Goal: Task Accomplishment & Management: Manage account settings

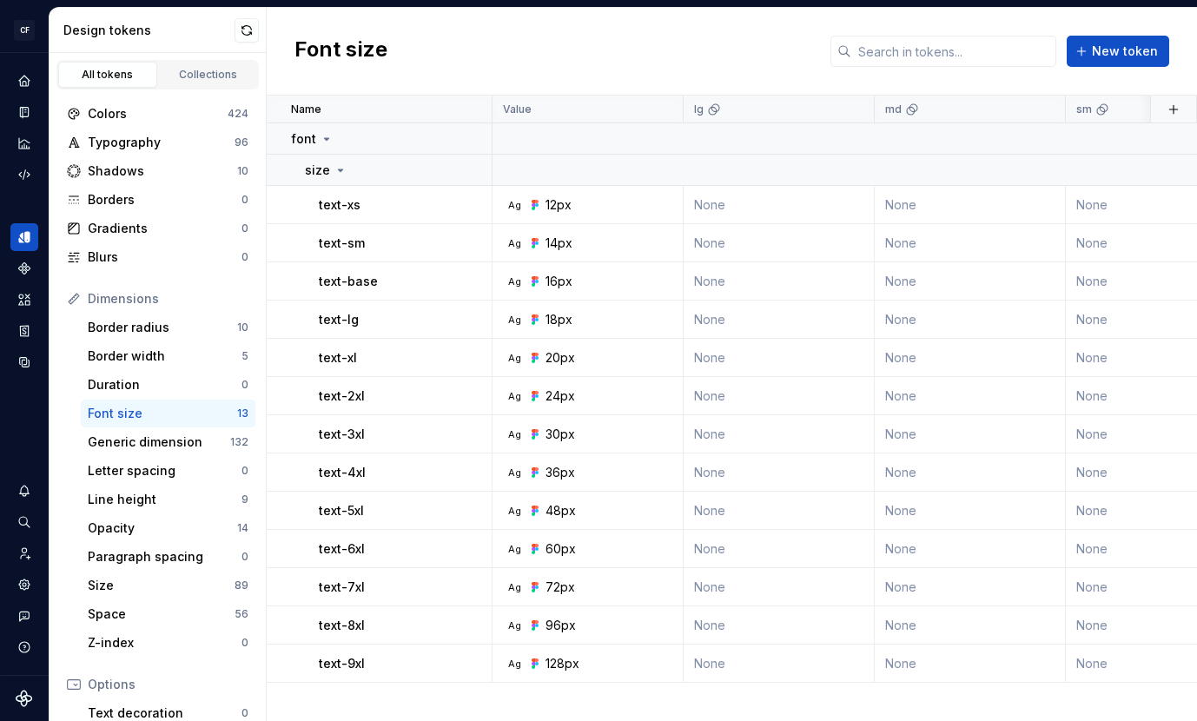
scroll to position [230, 0]
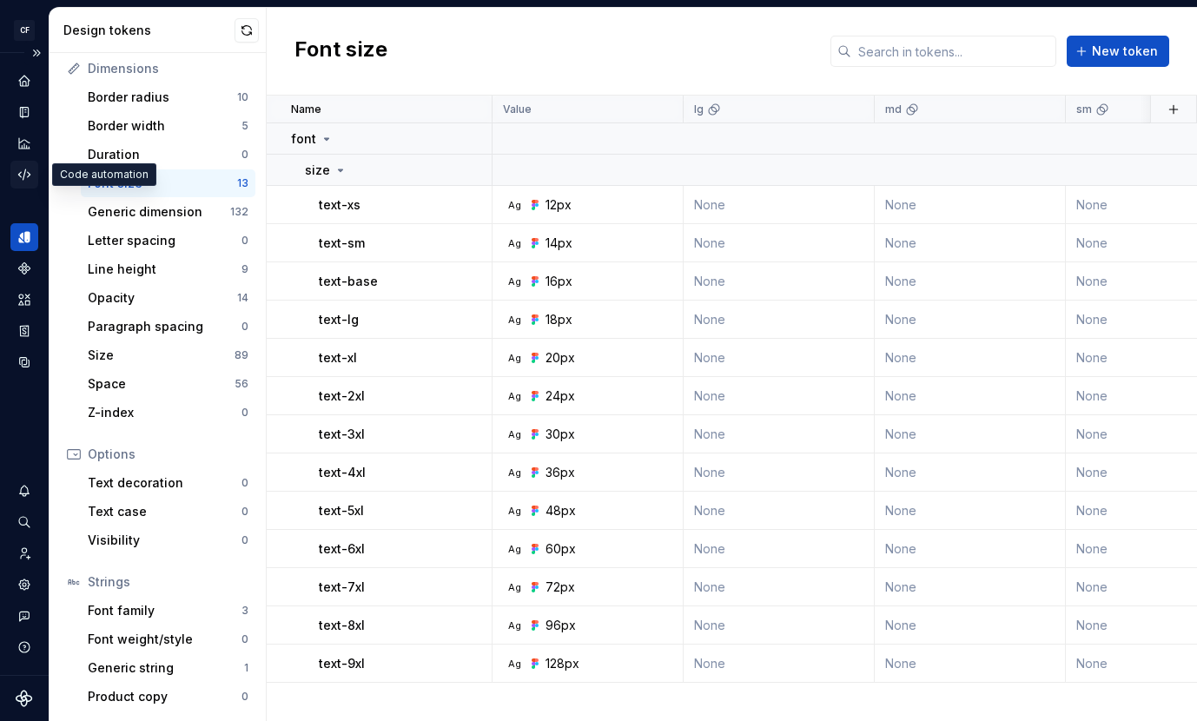
click at [20, 170] on icon "Code automation" at bounding box center [25, 175] width 16 height 16
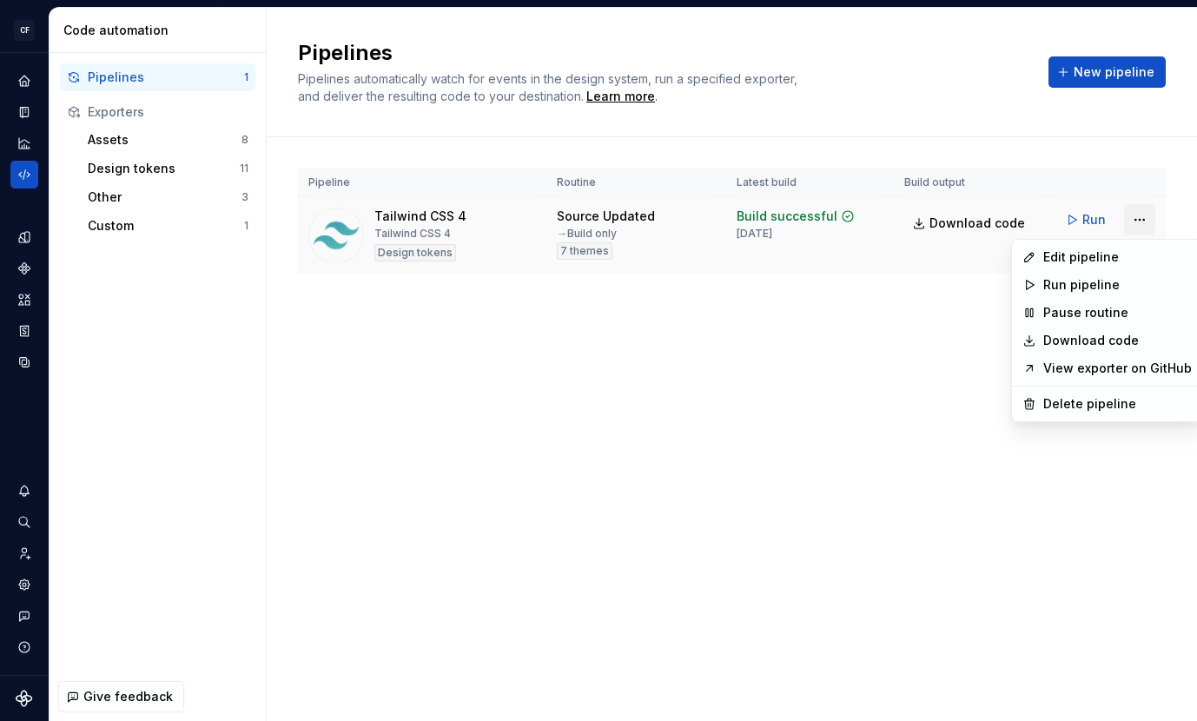
click at [1145, 215] on html "CF Shadfly 2 JS Design system data Code automation Pipelines 1 Exporters Assets…" at bounding box center [598, 360] width 1197 height 721
click at [1099, 255] on div "Edit pipeline" at bounding box center [1117, 256] width 149 height 17
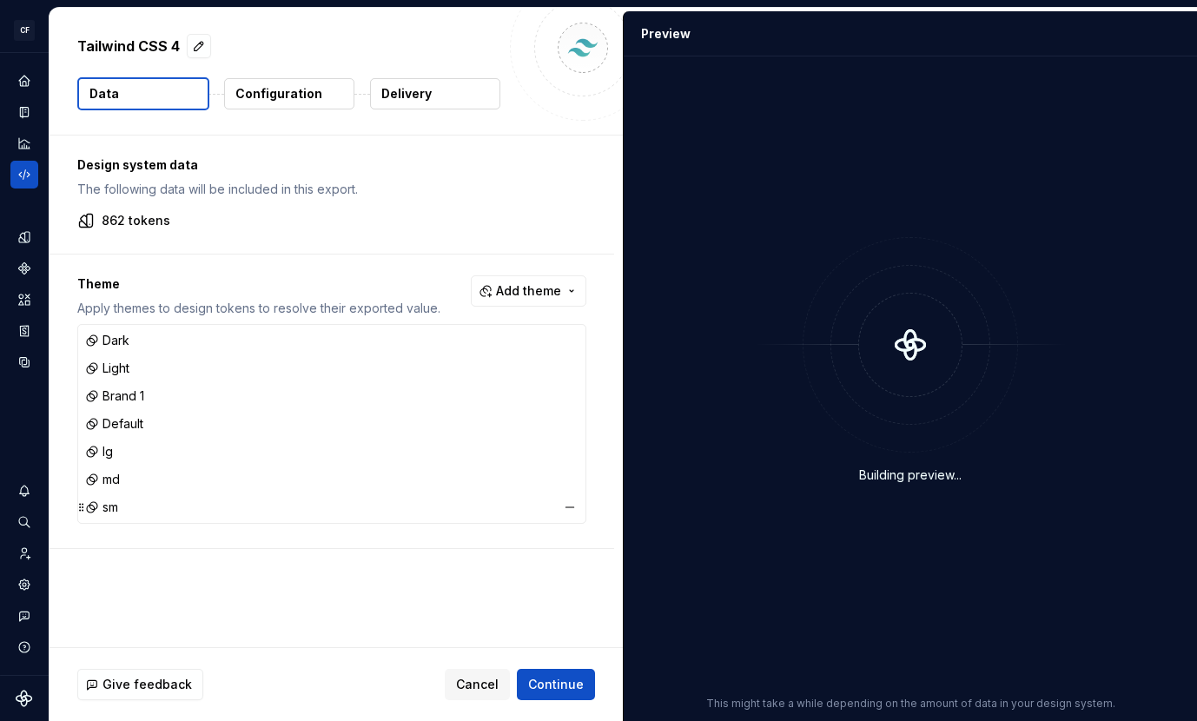
click at [237, 507] on div "sm" at bounding box center [332, 507] width 500 height 24
click at [128, 502] on div "sm" at bounding box center [332, 507] width 500 height 24
click at [575, 494] on div "Dark Light Brand 1 Default lg md sm" at bounding box center [331, 424] width 507 height 198
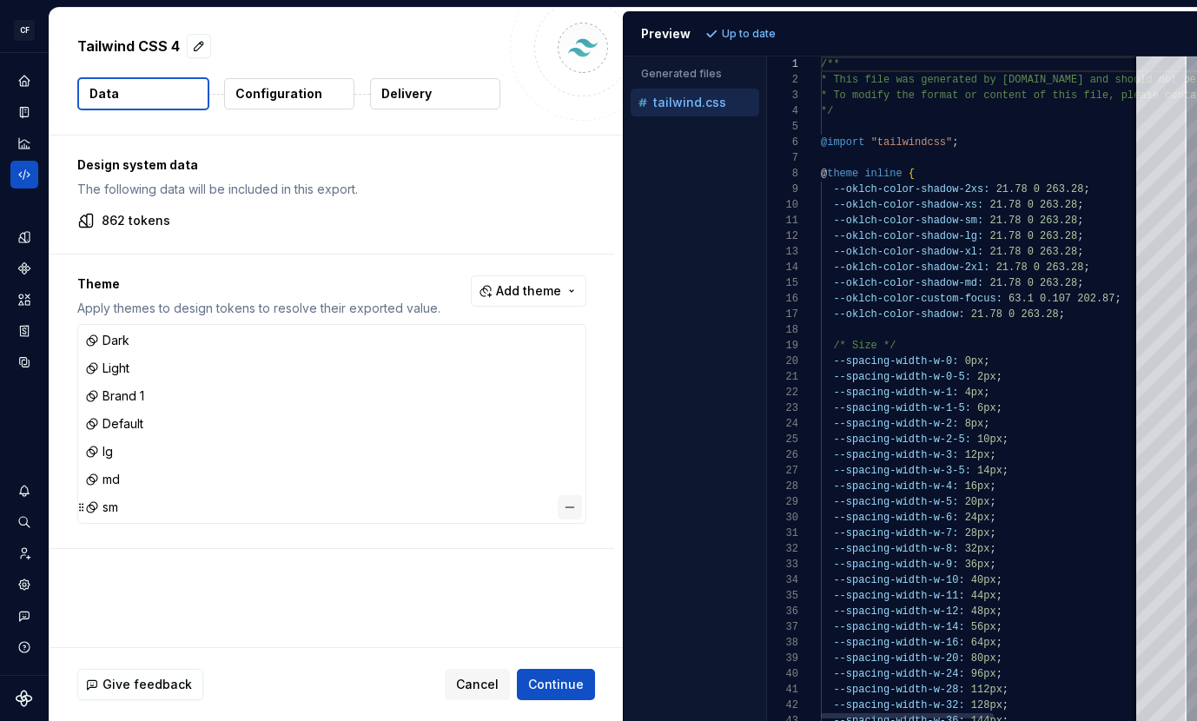
click at [580, 506] on button "button" at bounding box center [570, 507] width 24 height 24
click at [573, 485] on button "button" at bounding box center [570, 479] width 24 height 24
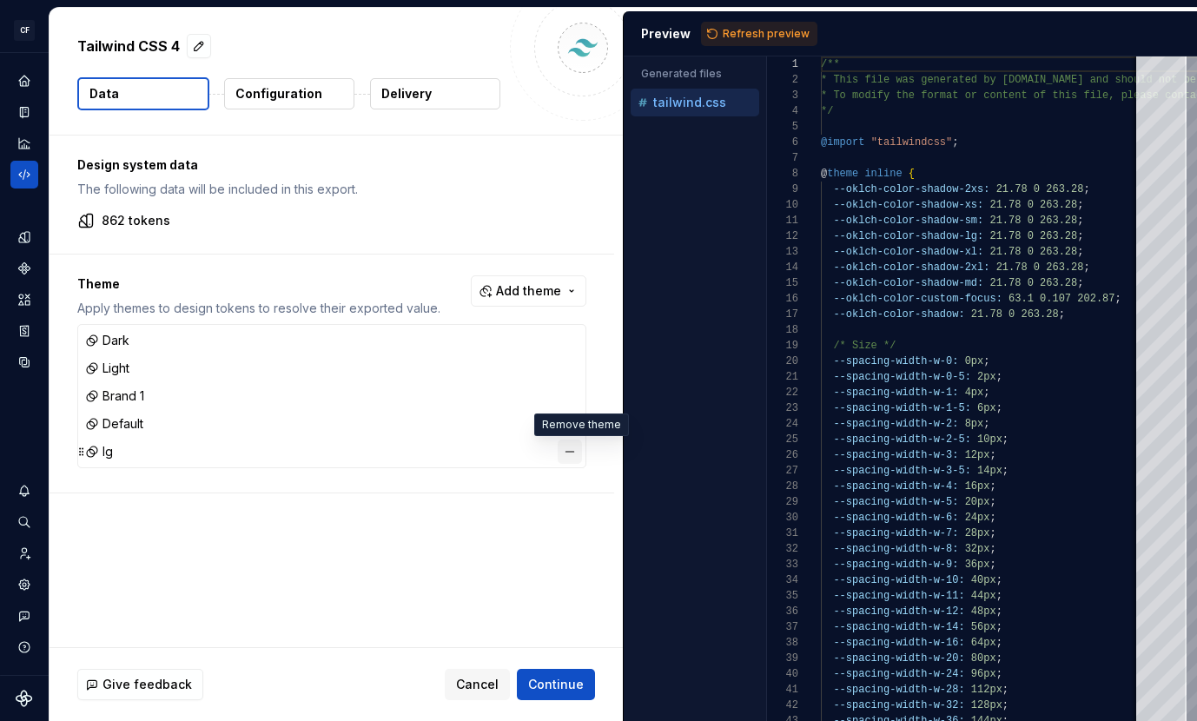
click at [578, 454] on button "button" at bounding box center [570, 451] width 24 height 24
click at [286, 85] on p "Configuration" at bounding box center [278, 93] width 87 height 17
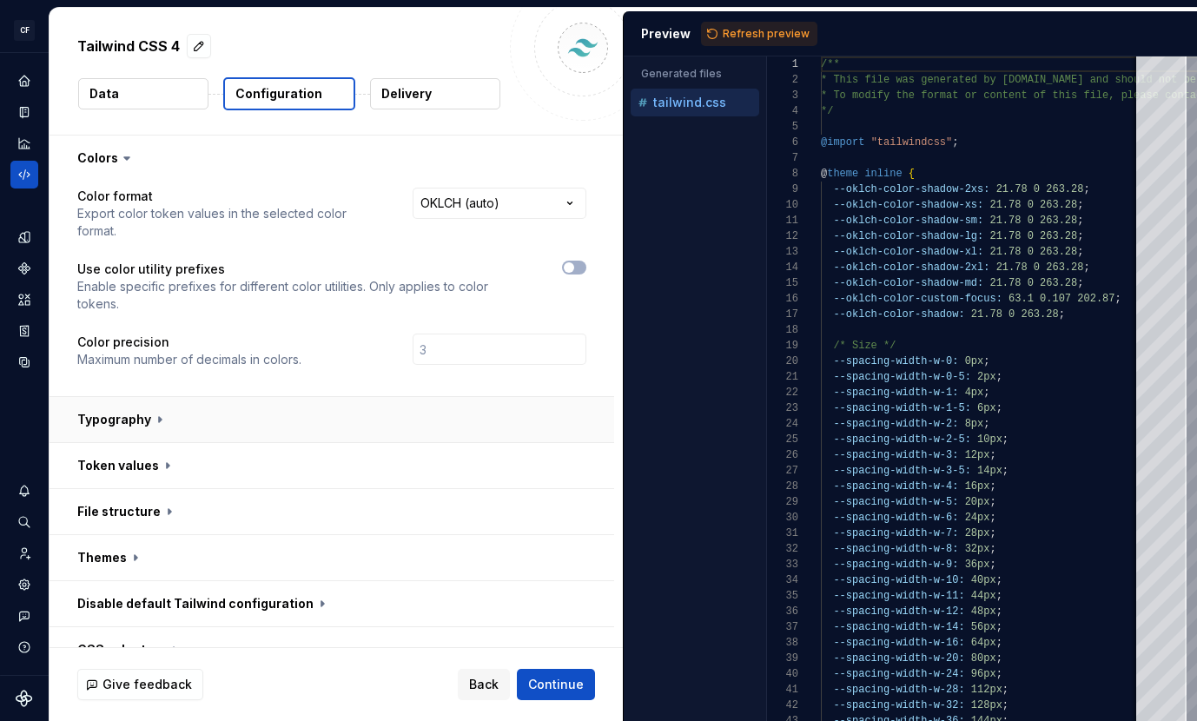
click at [311, 397] on button "button" at bounding box center [332, 419] width 564 height 45
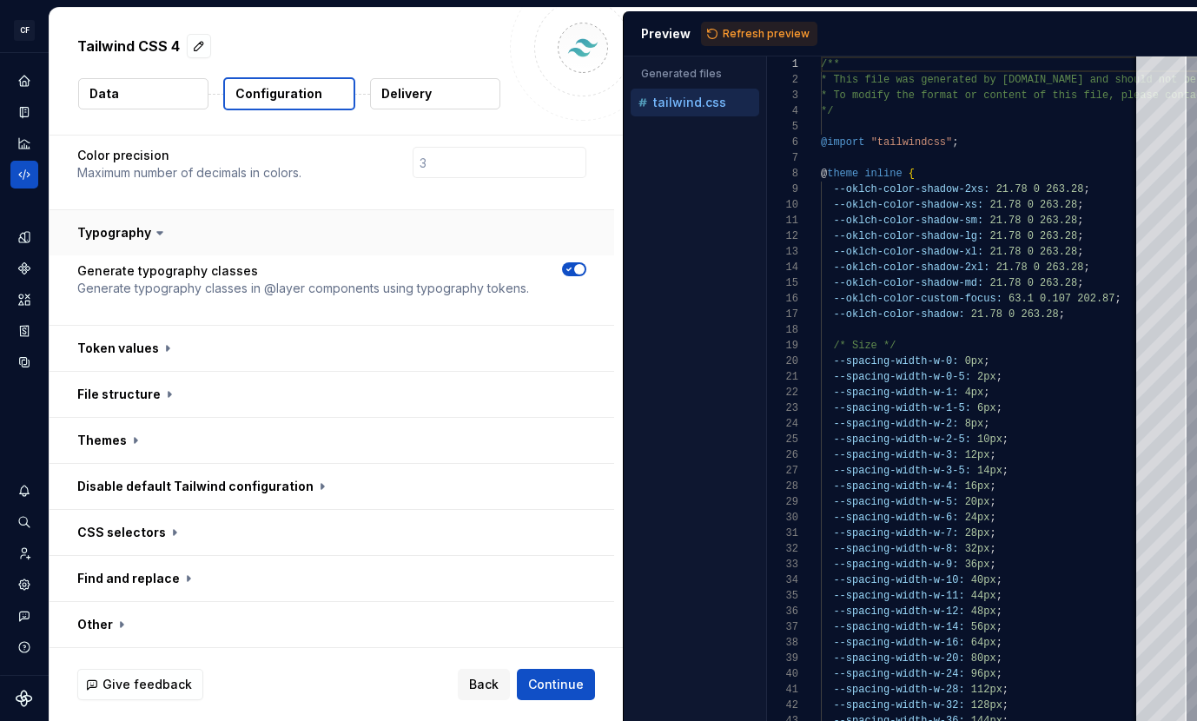
scroll to position [199, 0]
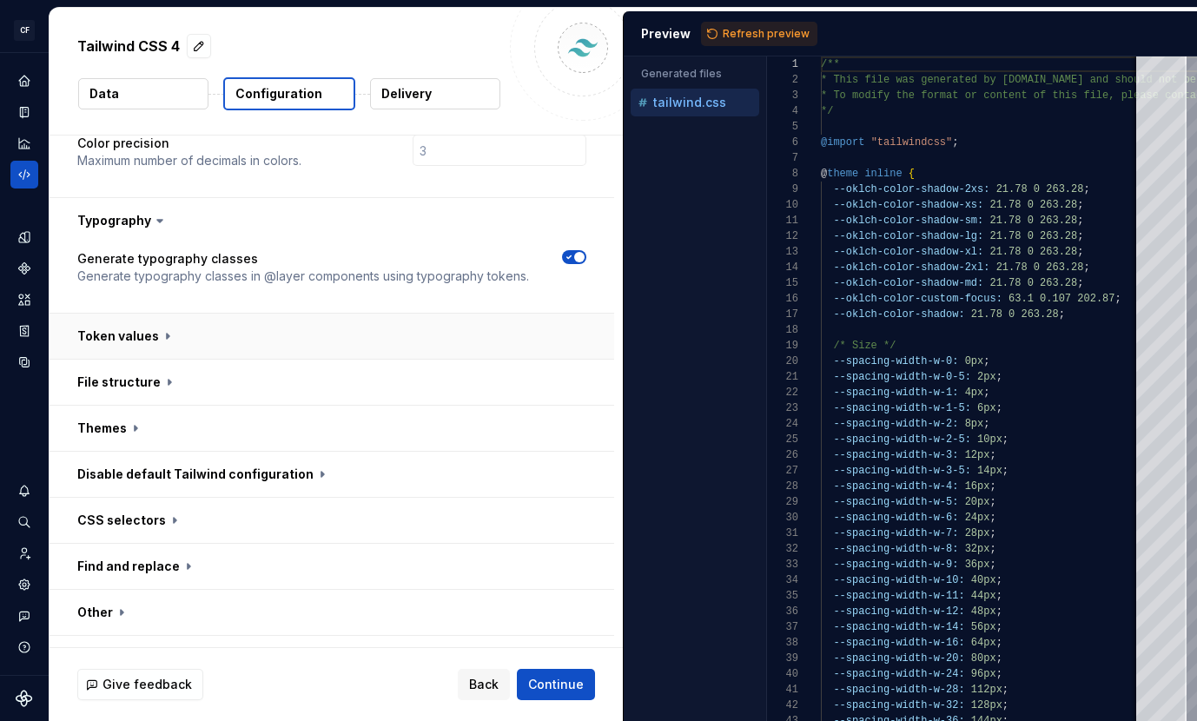
click at [272, 314] on button "button" at bounding box center [332, 336] width 564 height 45
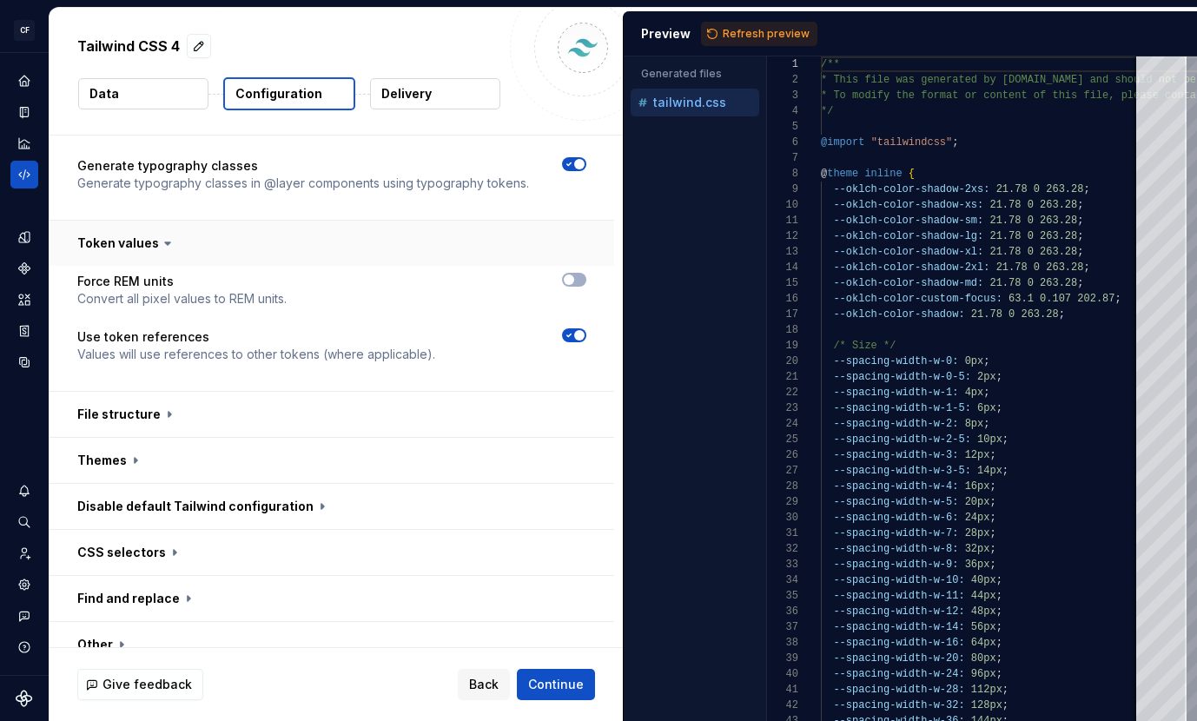
scroll to position [324, 0]
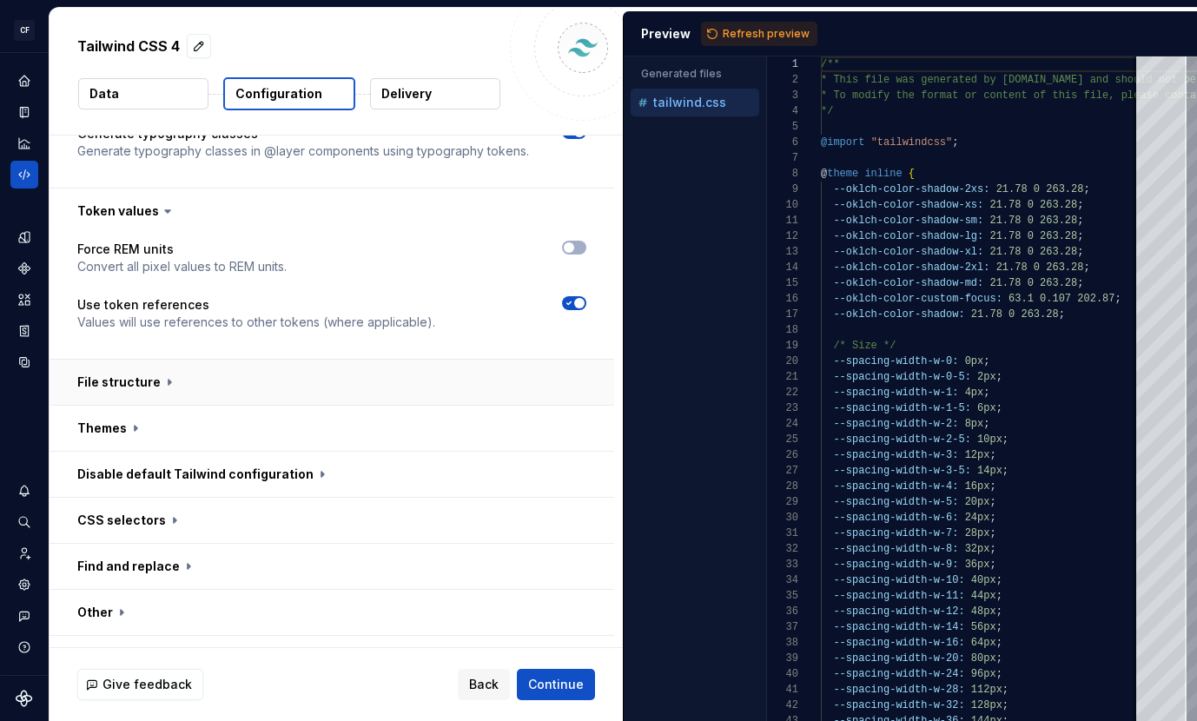
click at [247, 360] on button "button" at bounding box center [332, 382] width 564 height 45
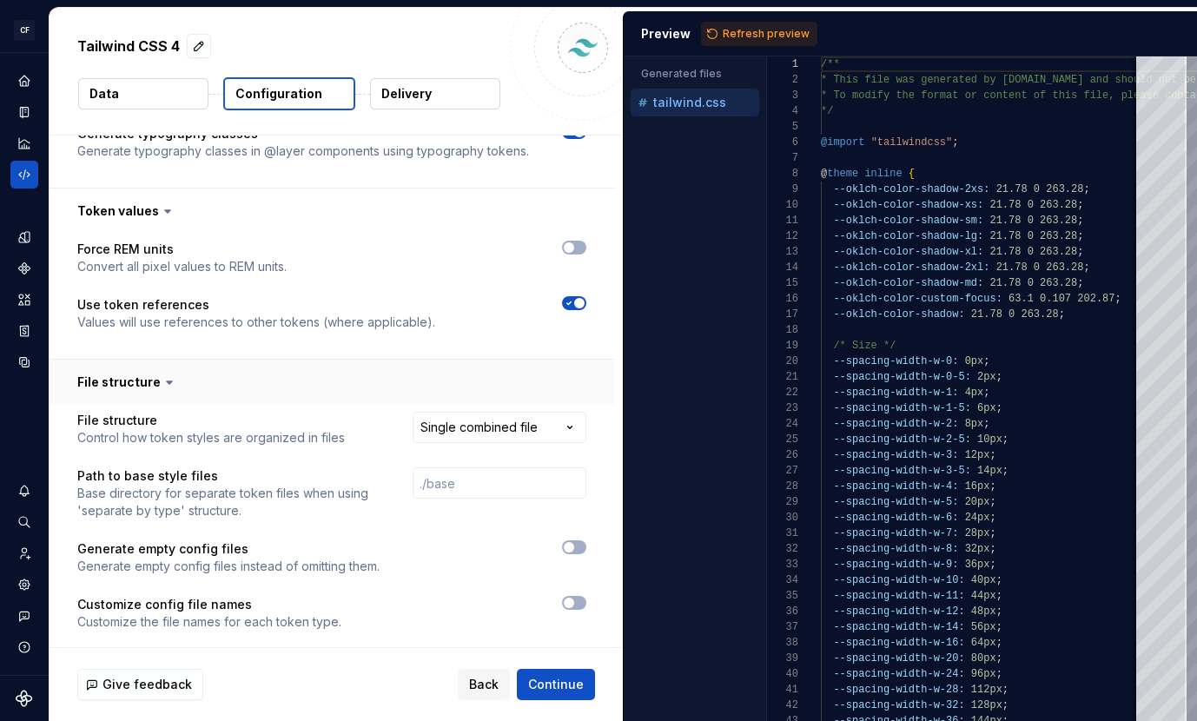
scroll to position [348, 0]
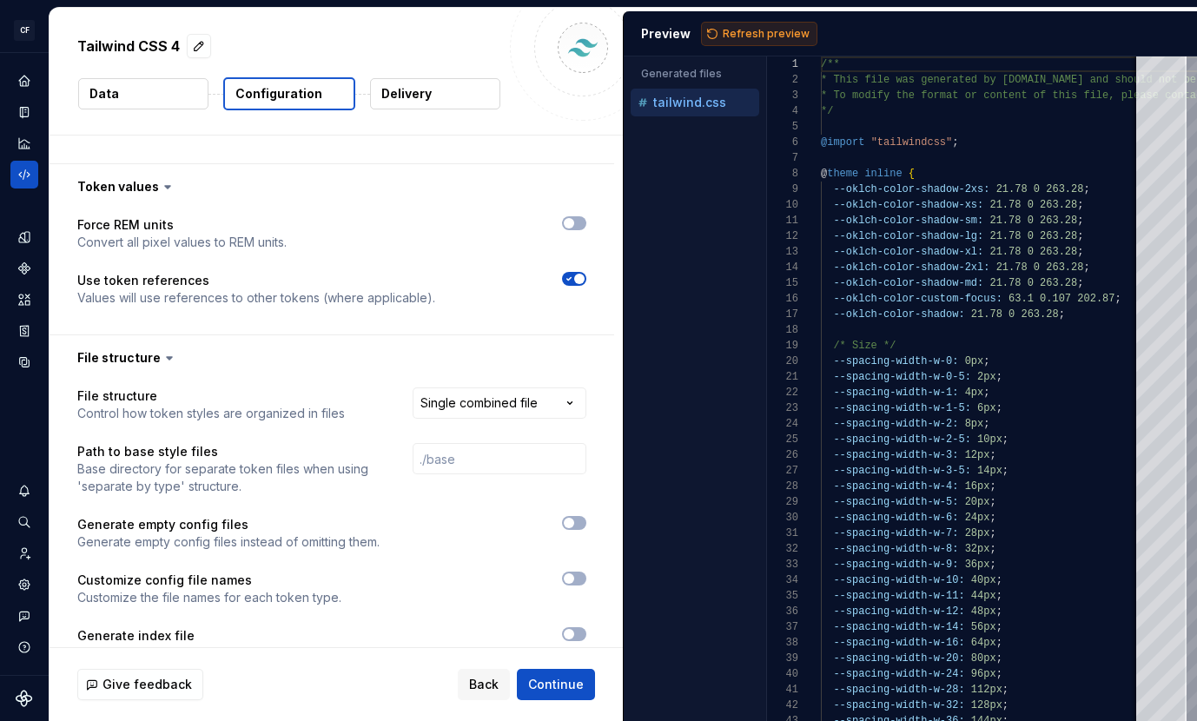
click at [752, 33] on span "Refresh preview" at bounding box center [766, 34] width 87 height 14
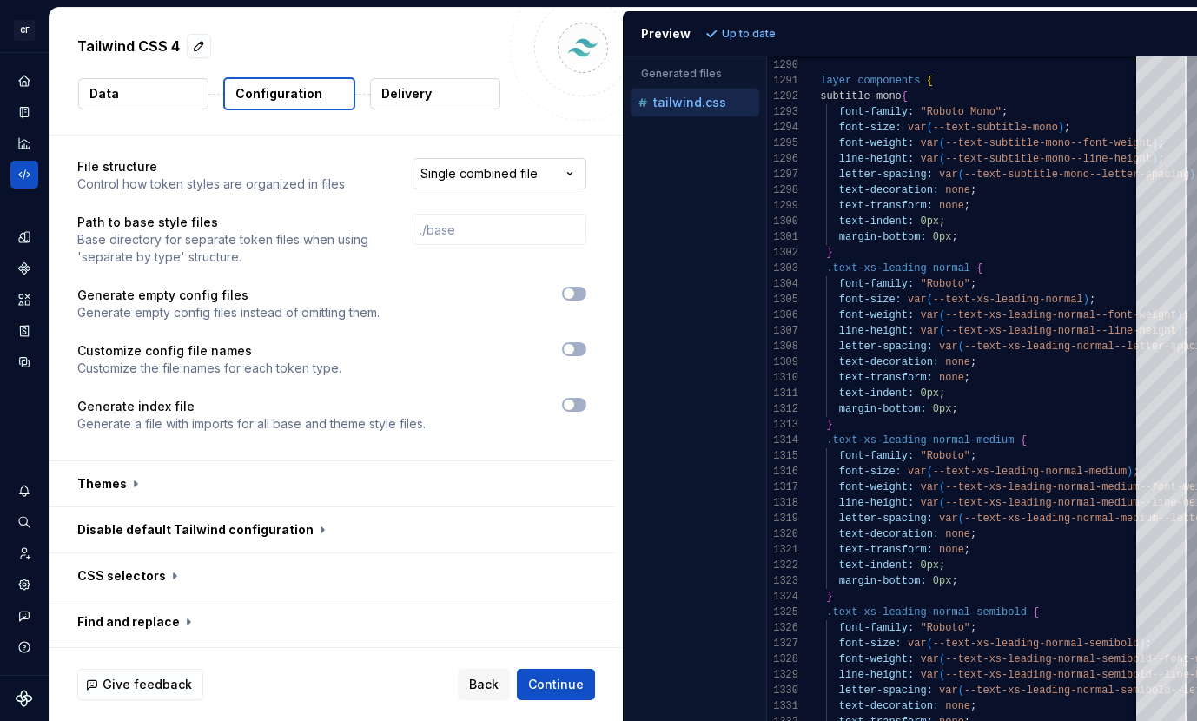
scroll to position [633, 0]
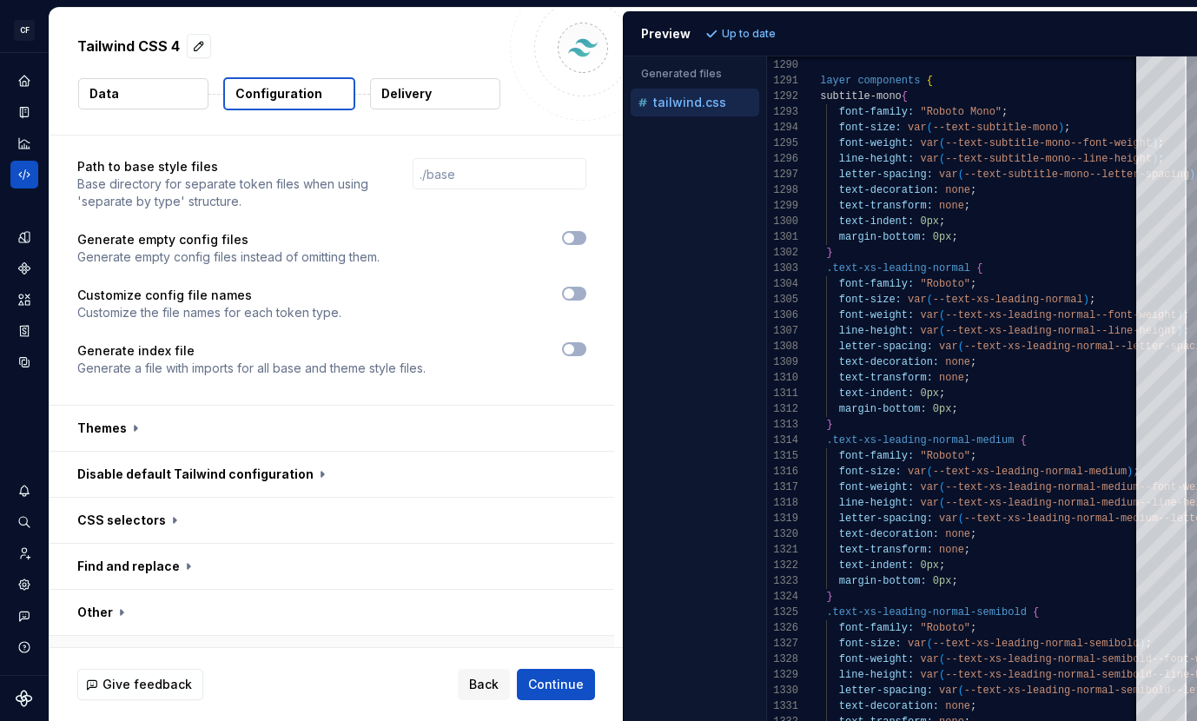
click at [333, 636] on button "button" at bounding box center [332, 658] width 564 height 45
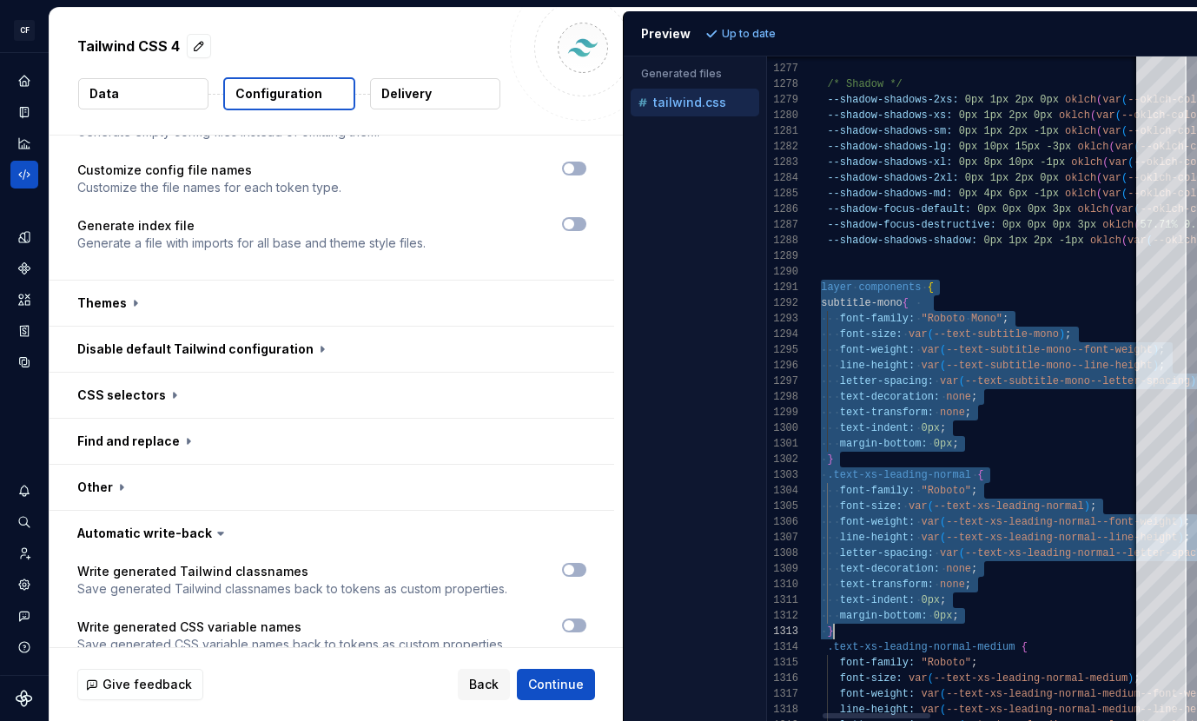
scroll to position [0, 19]
drag, startPoint x: 821, startPoint y: 282, endPoint x: 962, endPoint y: 630, distance: 375.1
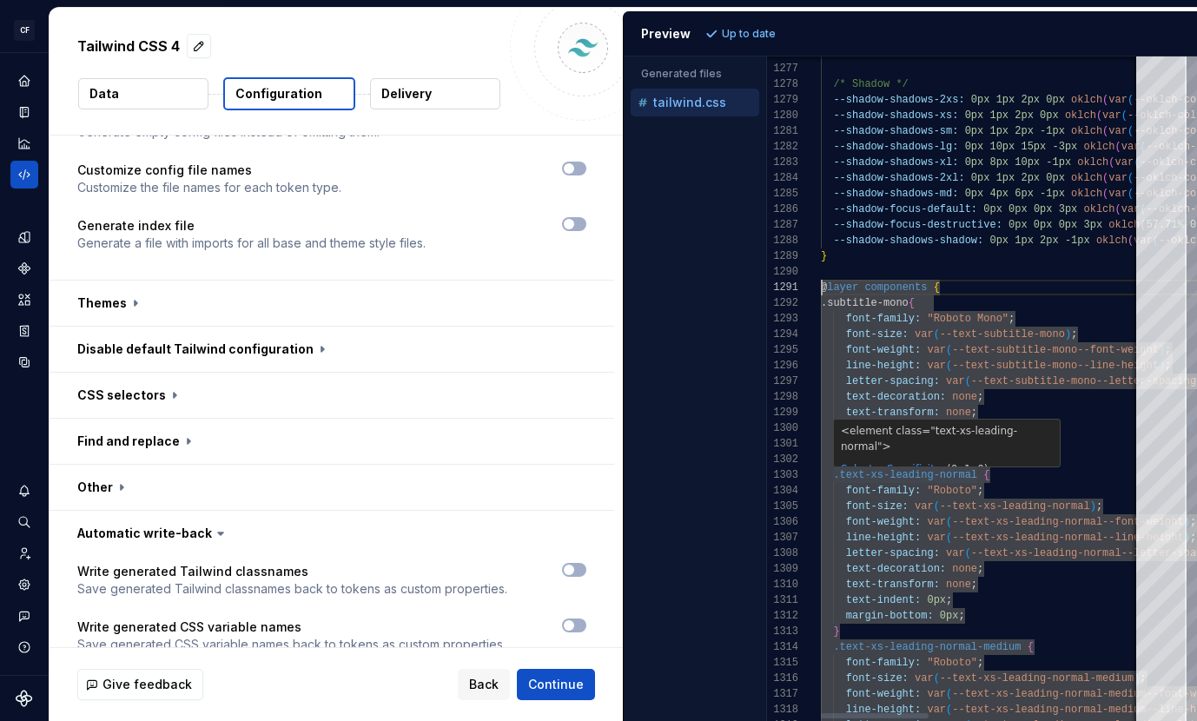
scroll to position [31, 50]
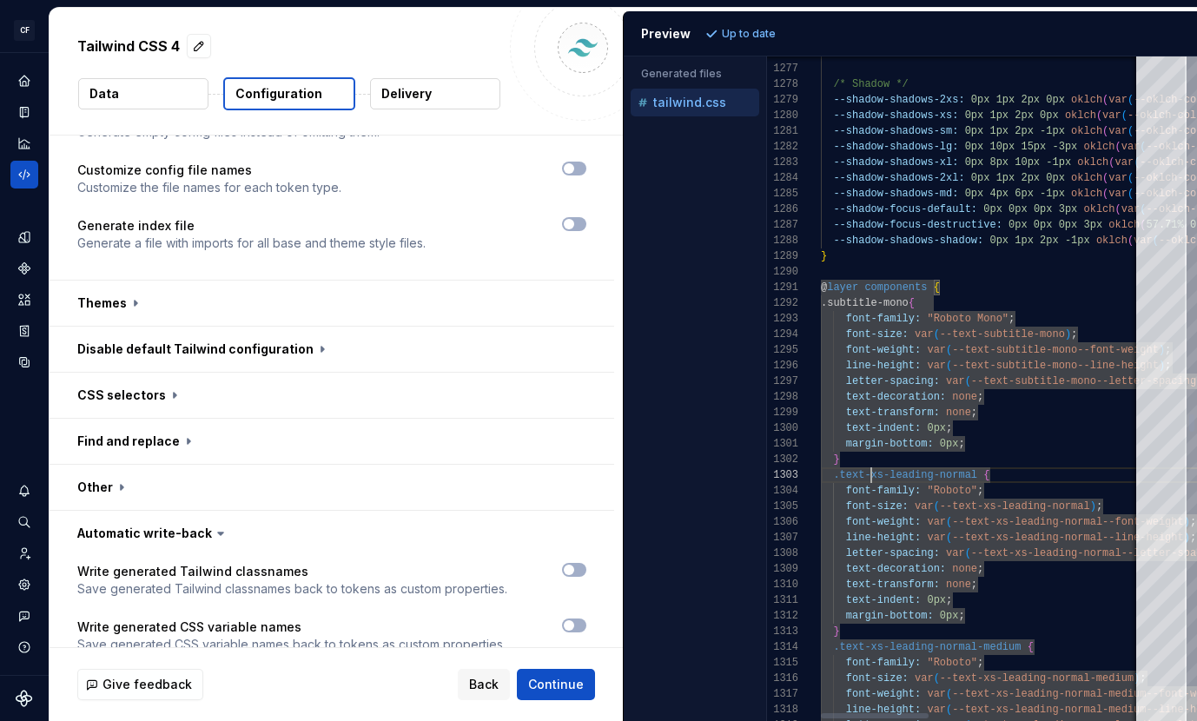
scroll to position [16, 19]
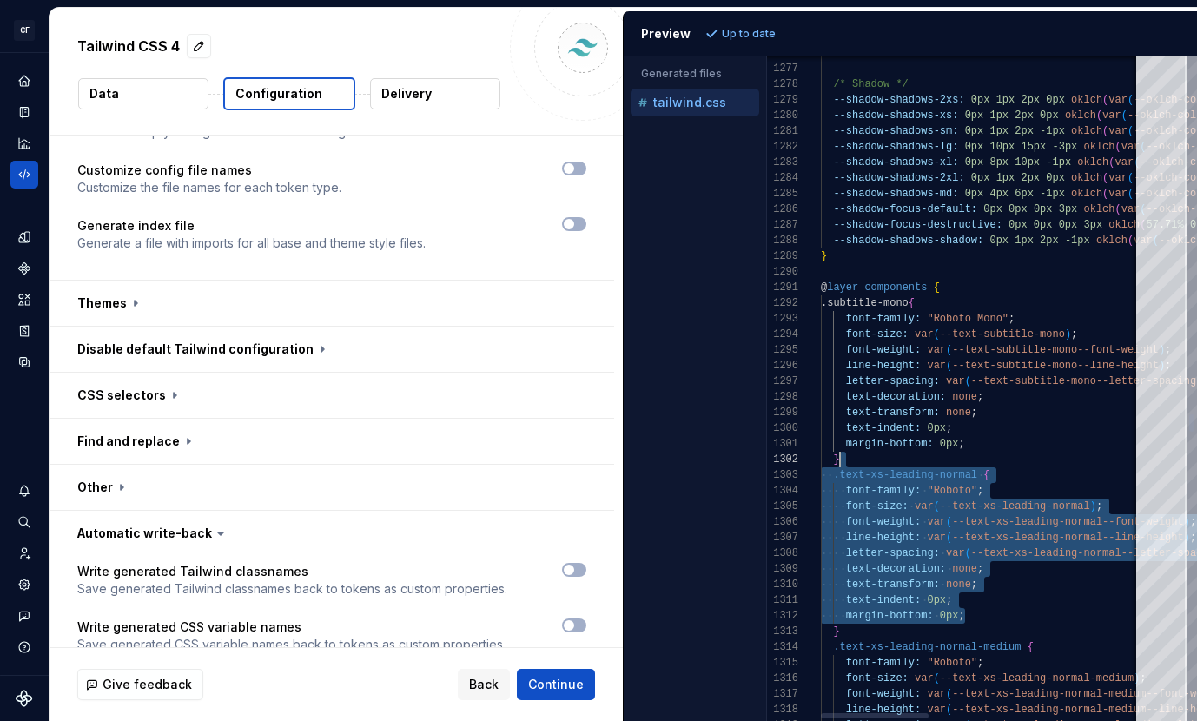
type textarea "**********"
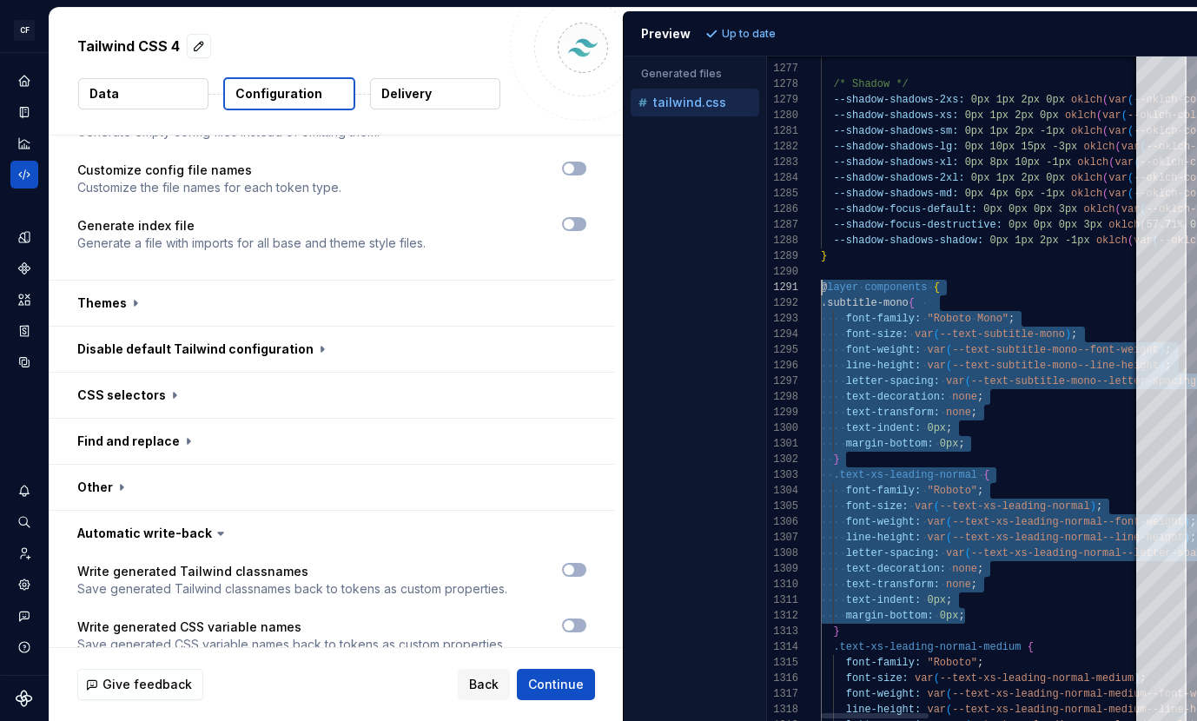
scroll to position [0, 0]
drag, startPoint x: 995, startPoint y: 617, endPoint x: 793, endPoint y: 293, distance: 382.7
click at [576, 620] on icon "button" at bounding box center [569, 625] width 14 height 10
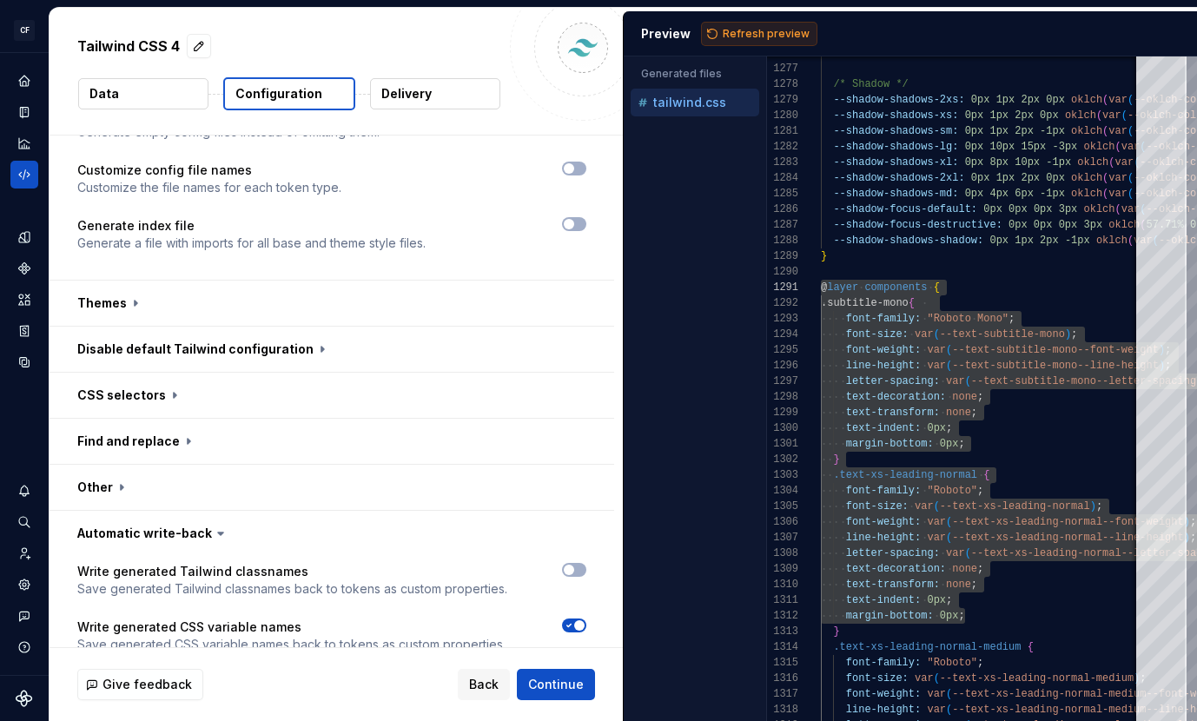
click at [760, 30] on span "Refresh preview" at bounding box center [766, 34] width 87 height 14
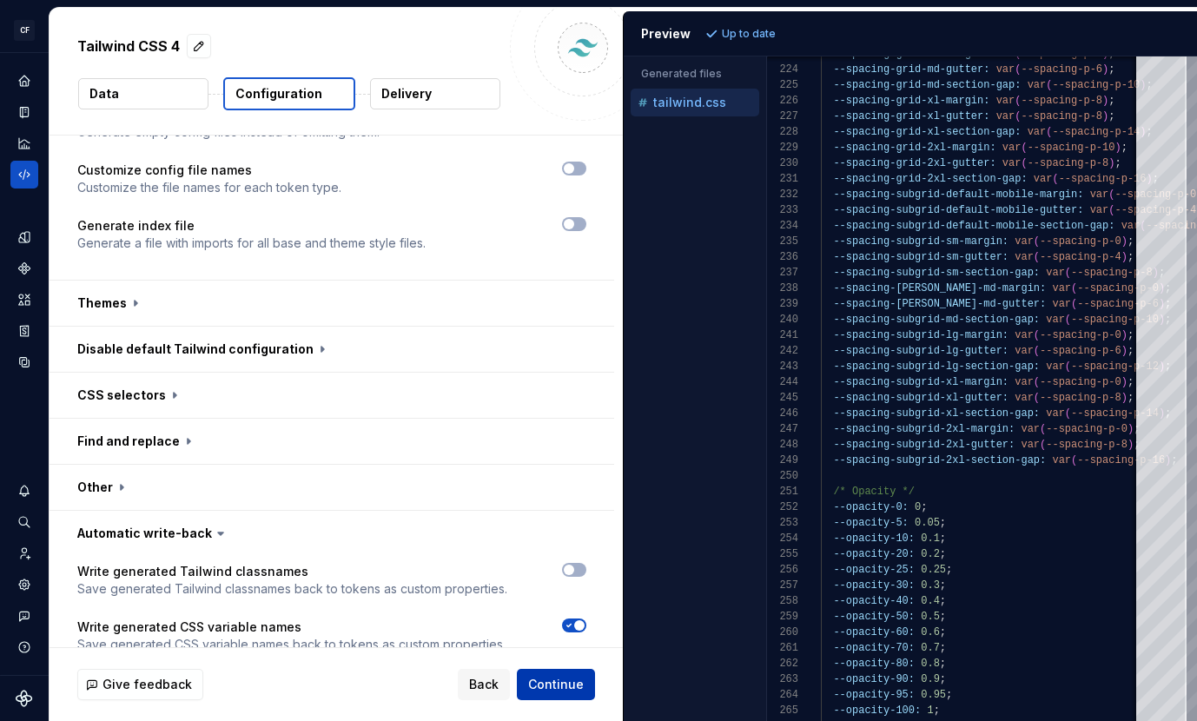
click at [576, 683] on span "Continue" at bounding box center [556, 684] width 56 height 17
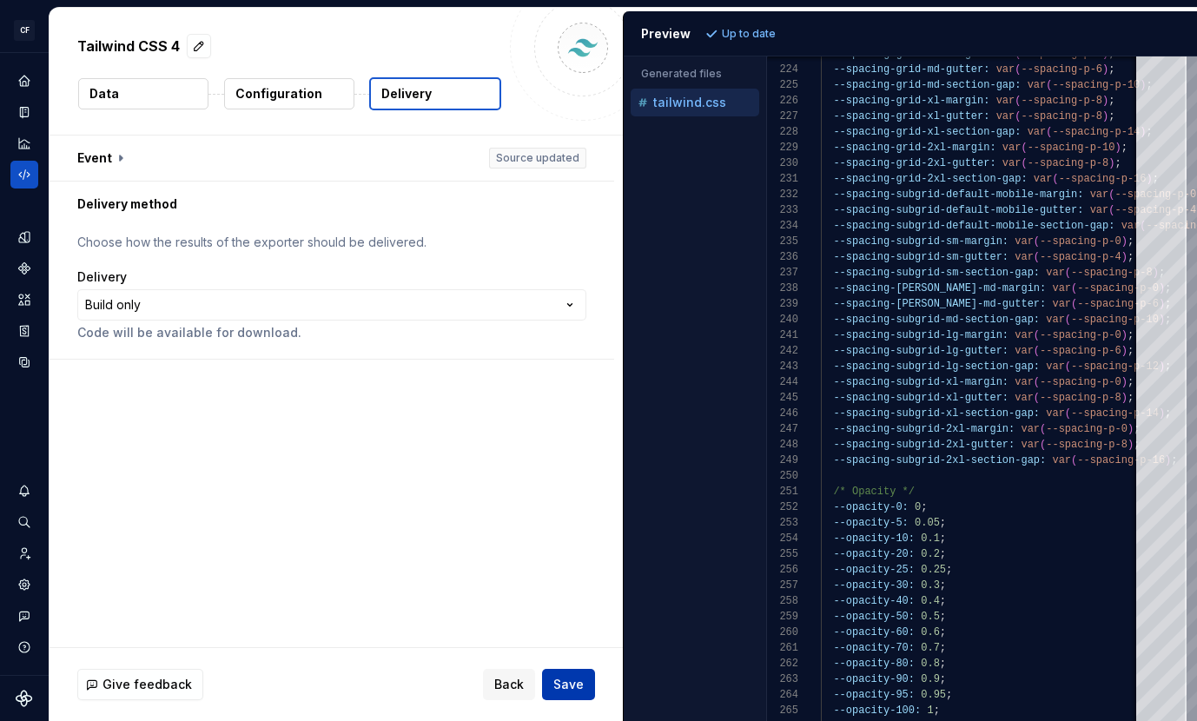
click at [576, 683] on span "Save" at bounding box center [568, 684] width 30 height 17
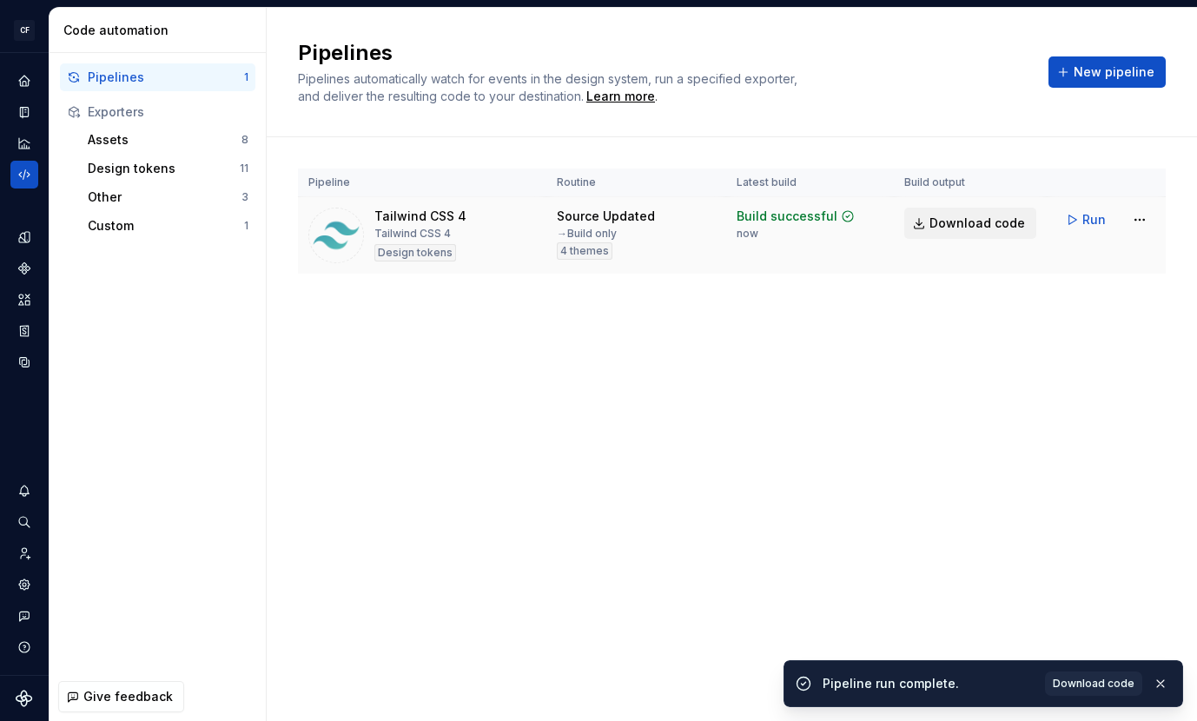
click at [940, 221] on span "Download code" at bounding box center [977, 223] width 96 height 17
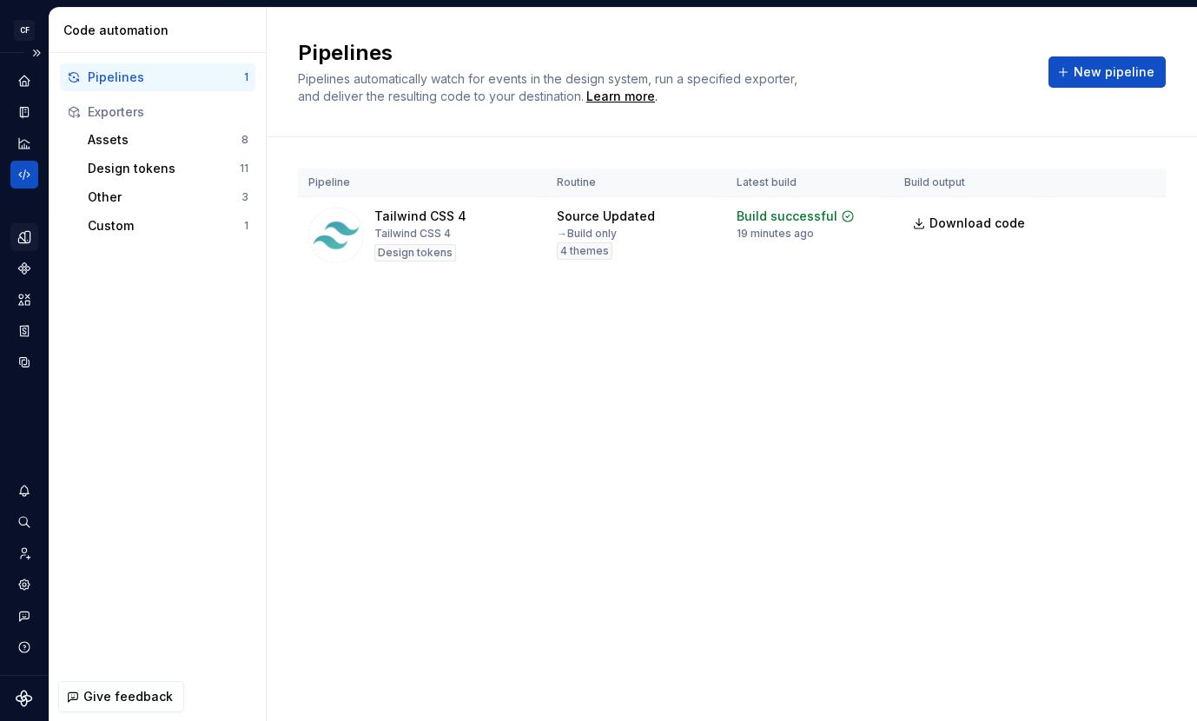
click at [23, 229] on icon "Design tokens" at bounding box center [25, 237] width 16 height 16
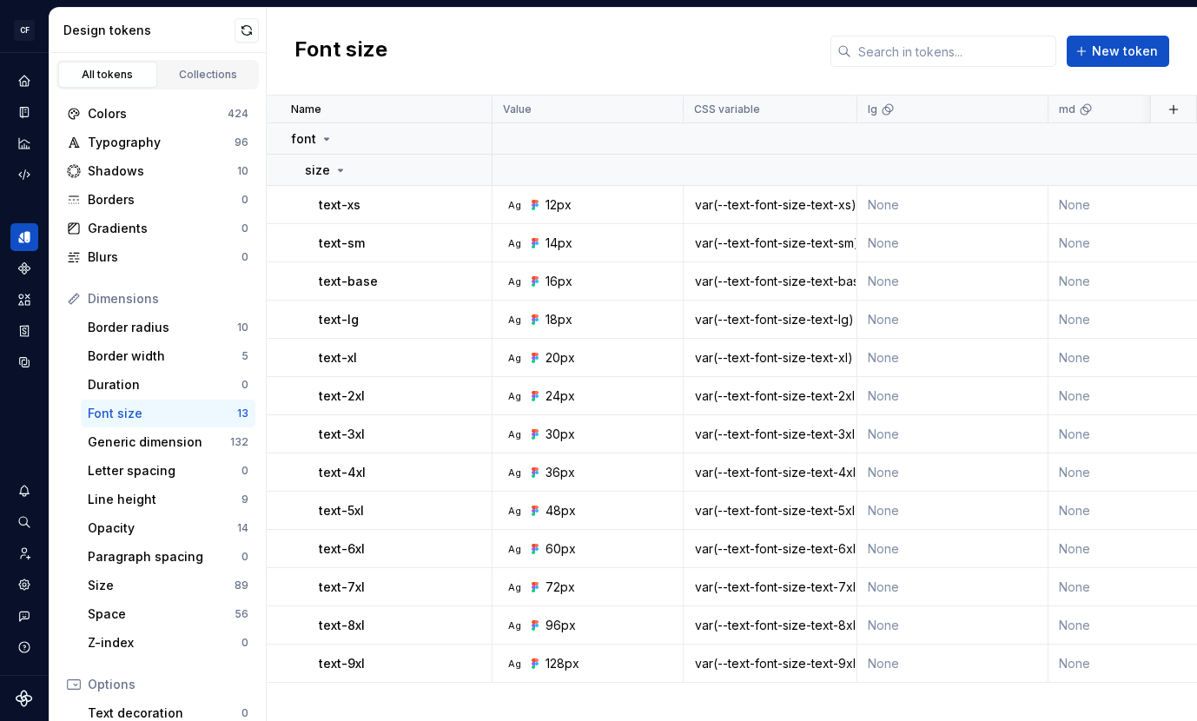
click at [667, 198] on div "Ag 12px" at bounding box center [593, 204] width 178 height 17
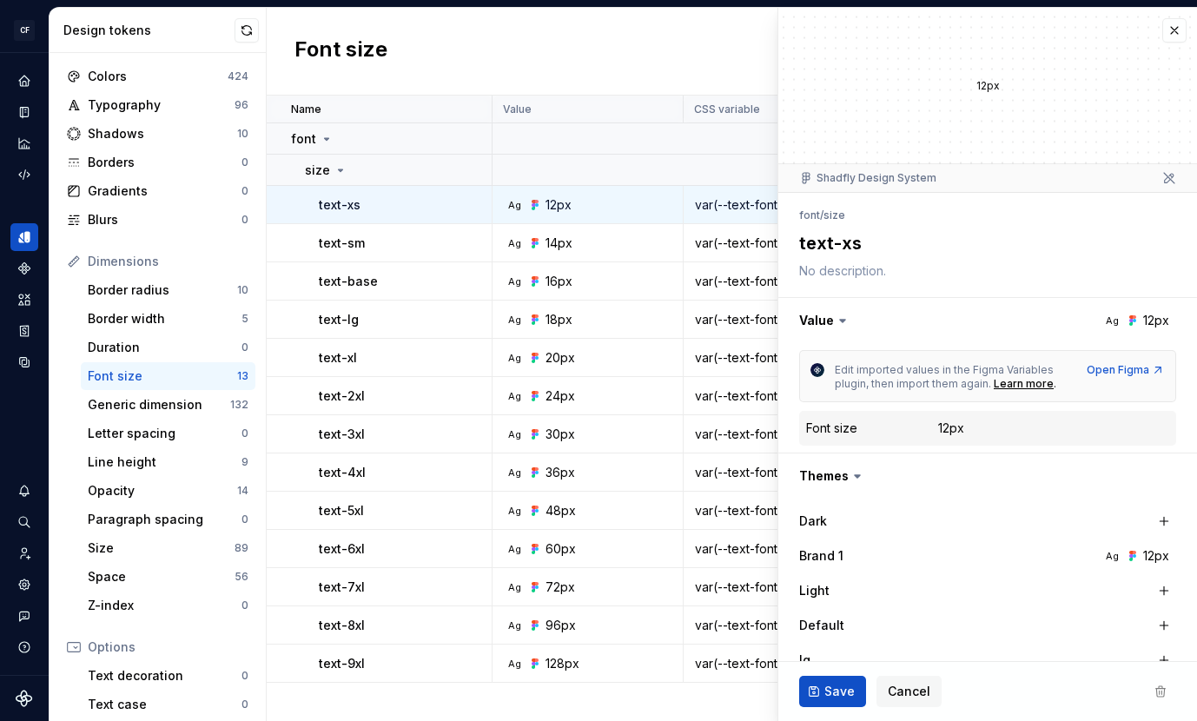
scroll to position [48, 0]
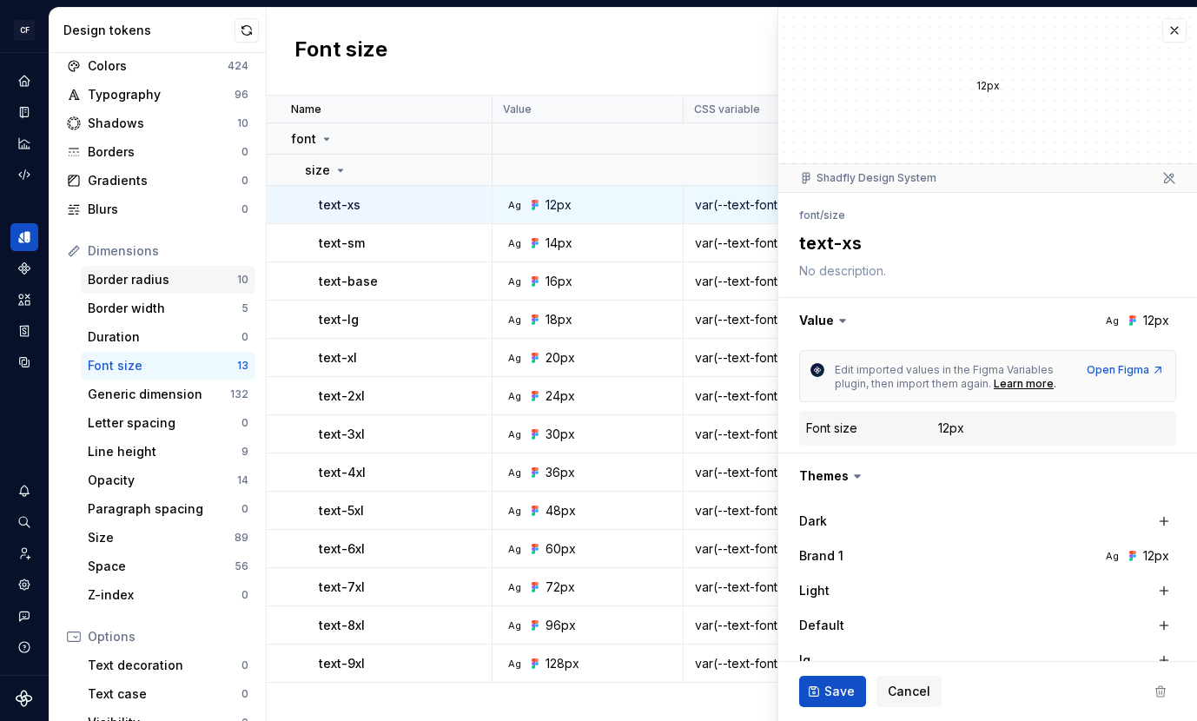
click at [175, 285] on div "Border radius" at bounding box center [162, 279] width 149 height 17
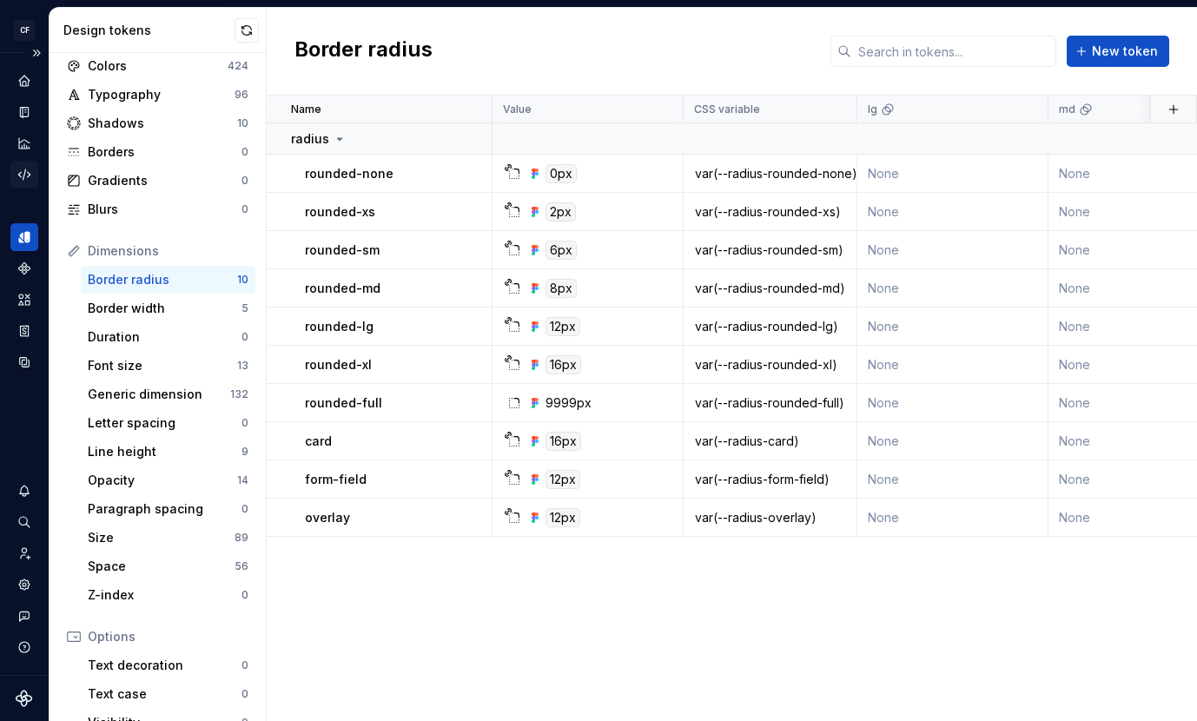
click at [11, 168] on div "Code automation" at bounding box center [24, 175] width 28 height 28
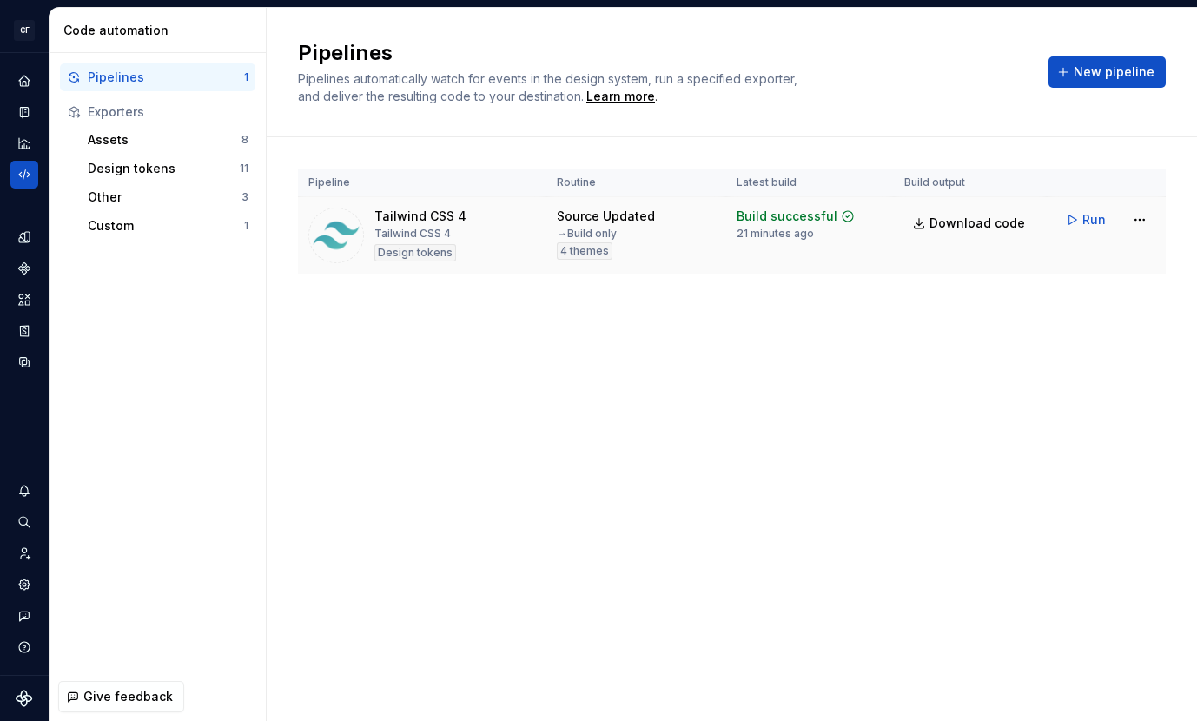
click at [422, 232] on div "Tailwind CSS 4" at bounding box center [412, 234] width 76 height 14
click at [1132, 216] on html "CF Shadfly 2 JS Design system data Code automation Pipelines 1 Exporters Assets…" at bounding box center [598, 360] width 1197 height 721
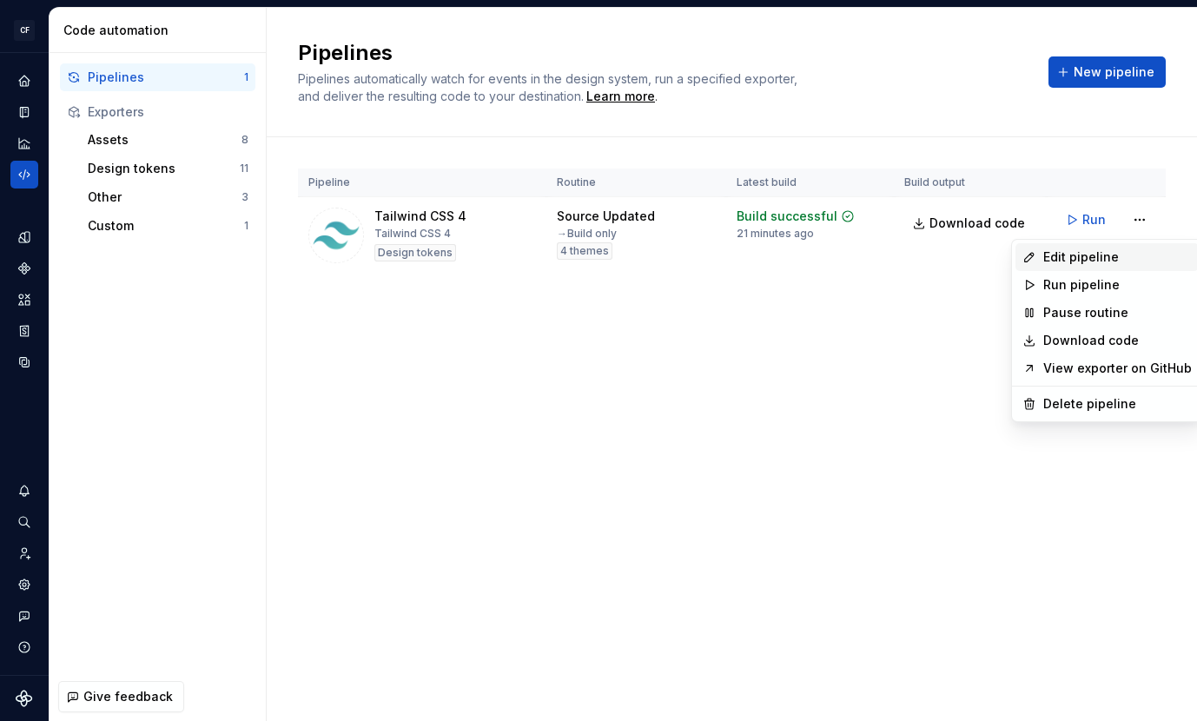
click at [1079, 261] on div "Edit pipeline" at bounding box center [1117, 256] width 149 height 17
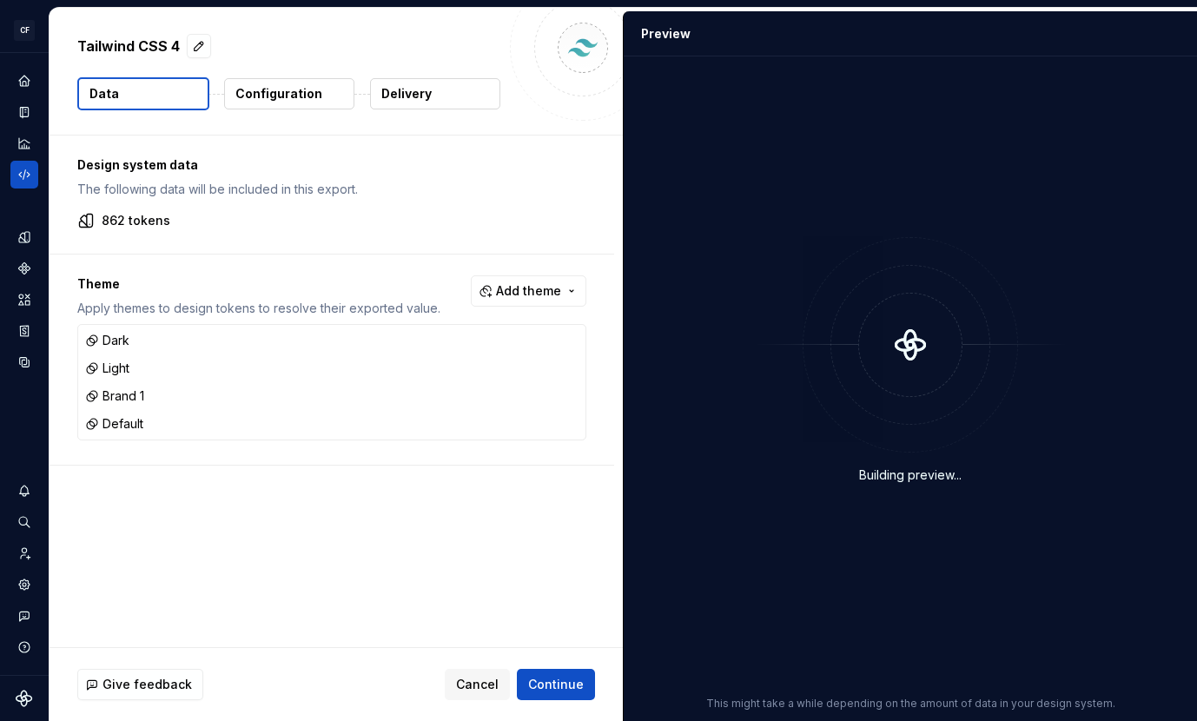
click at [317, 100] on button "Configuration" at bounding box center [289, 93] width 130 height 31
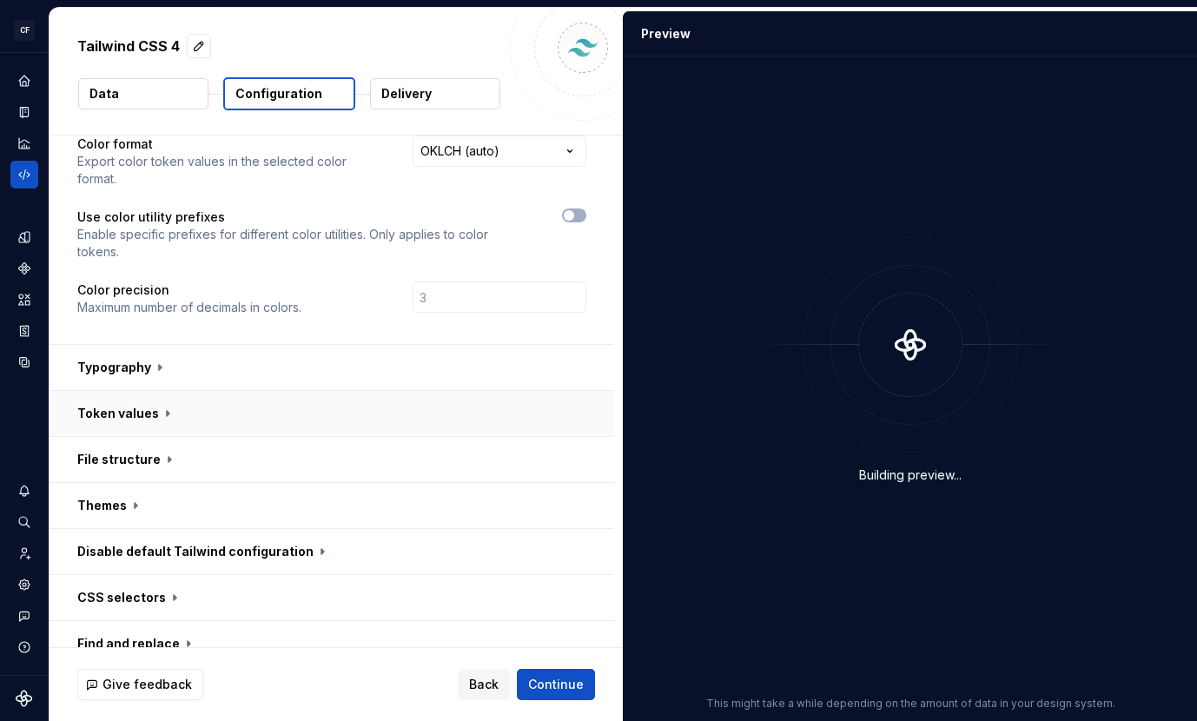
scroll to position [129, 0]
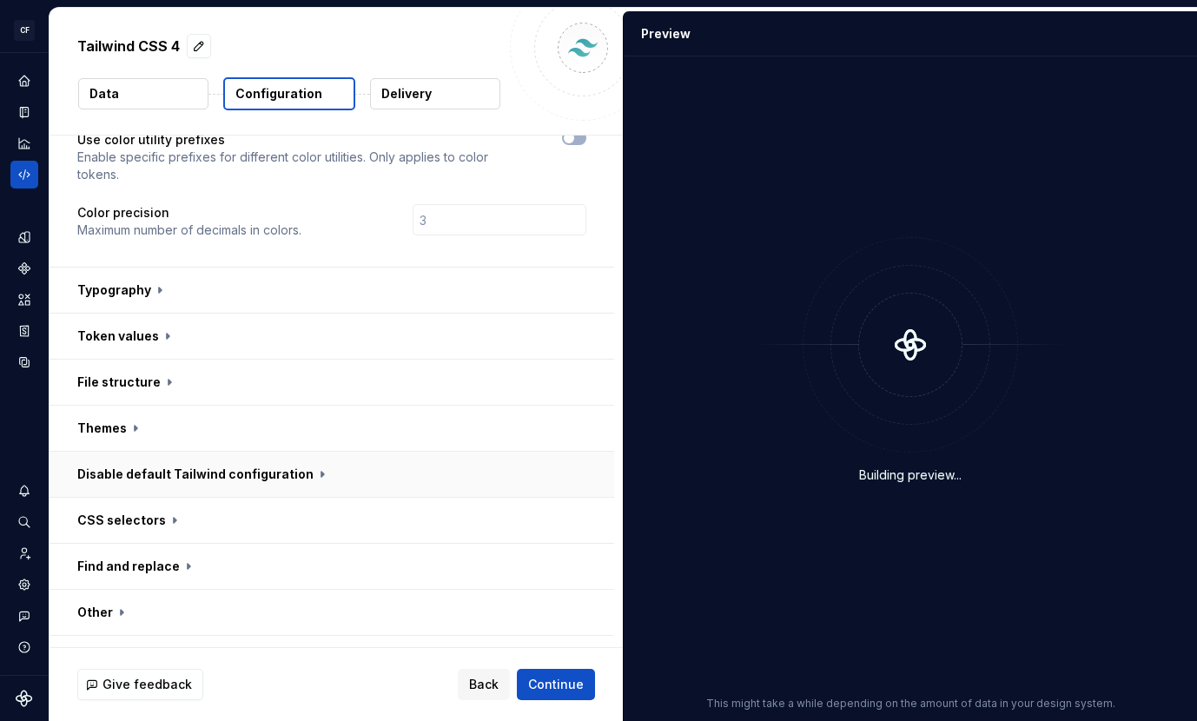
click at [333, 452] on button "button" at bounding box center [332, 474] width 564 height 45
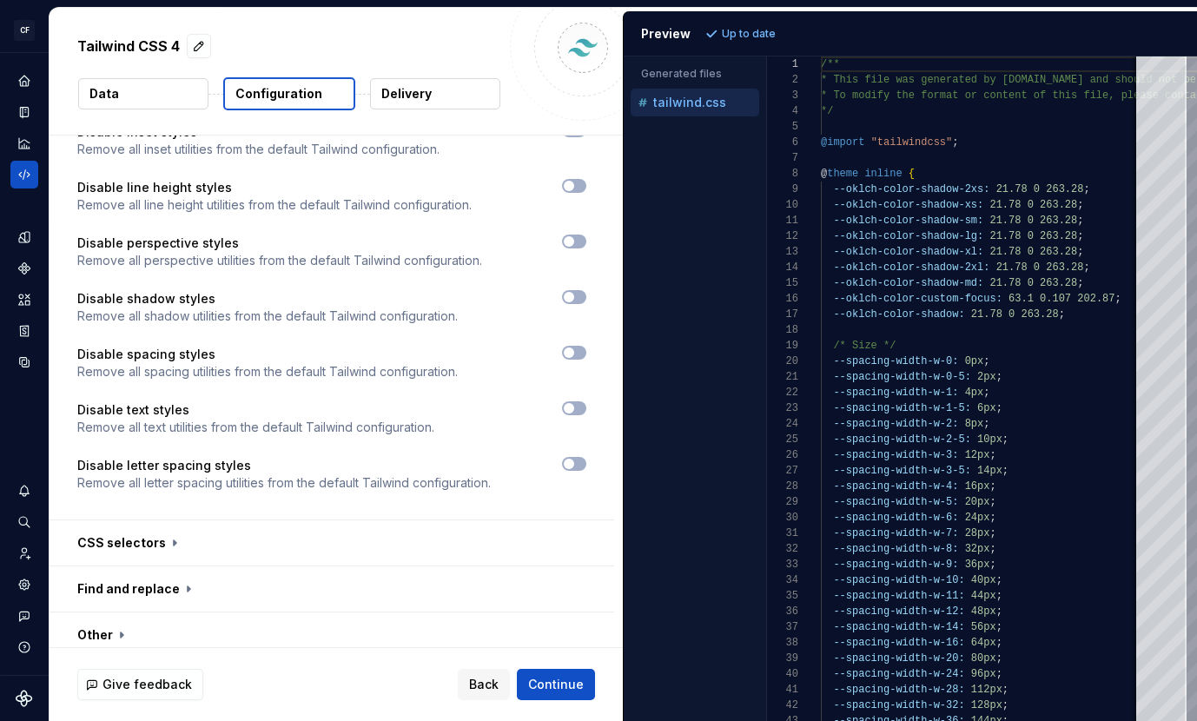
scroll to position [1088, 0]
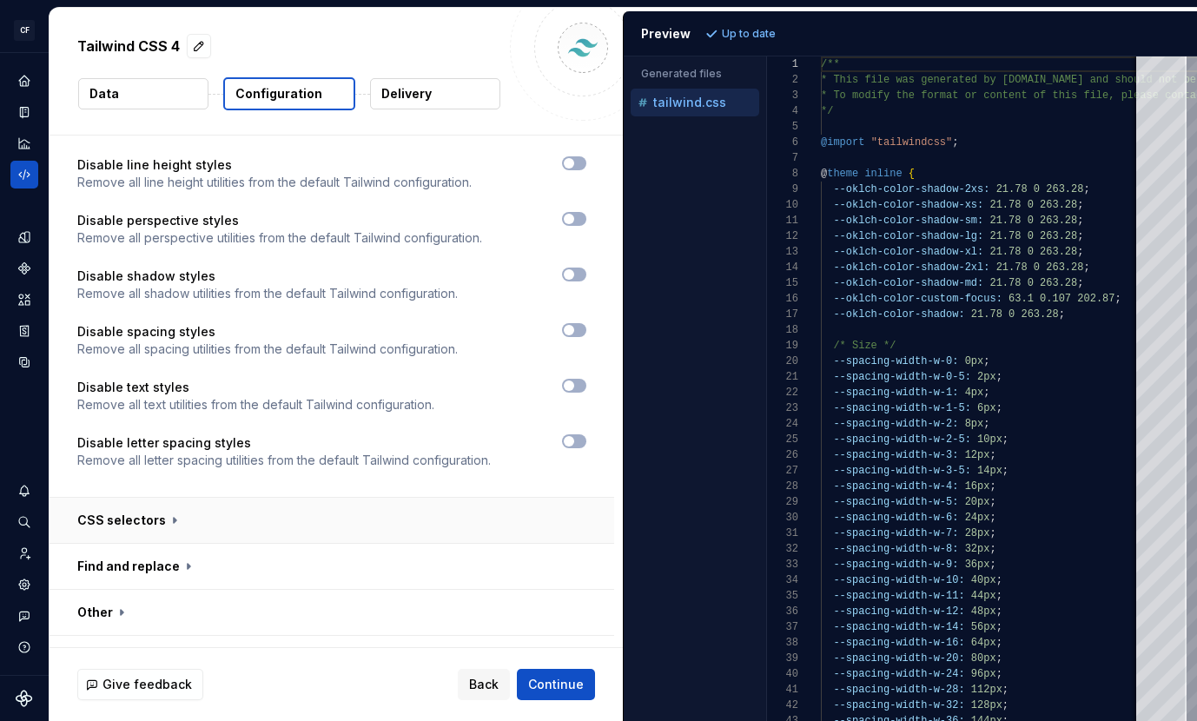
click at [181, 498] on button "button" at bounding box center [332, 520] width 564 height 45
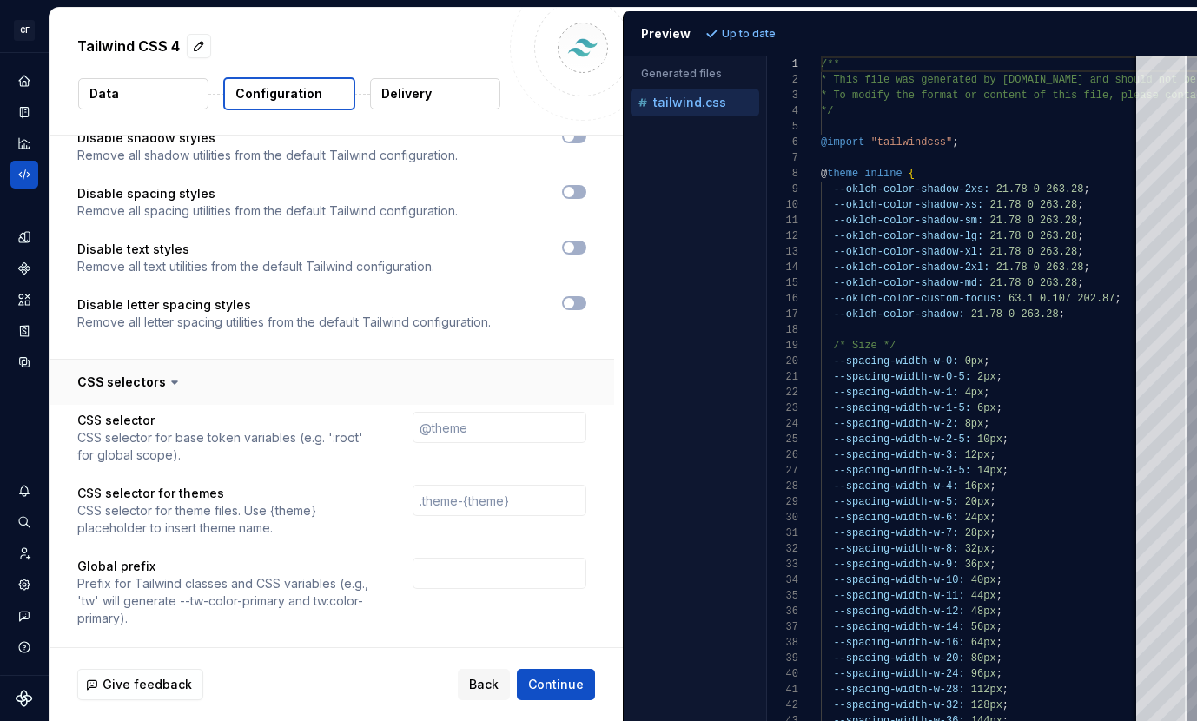
scroll to position [1338, 0]
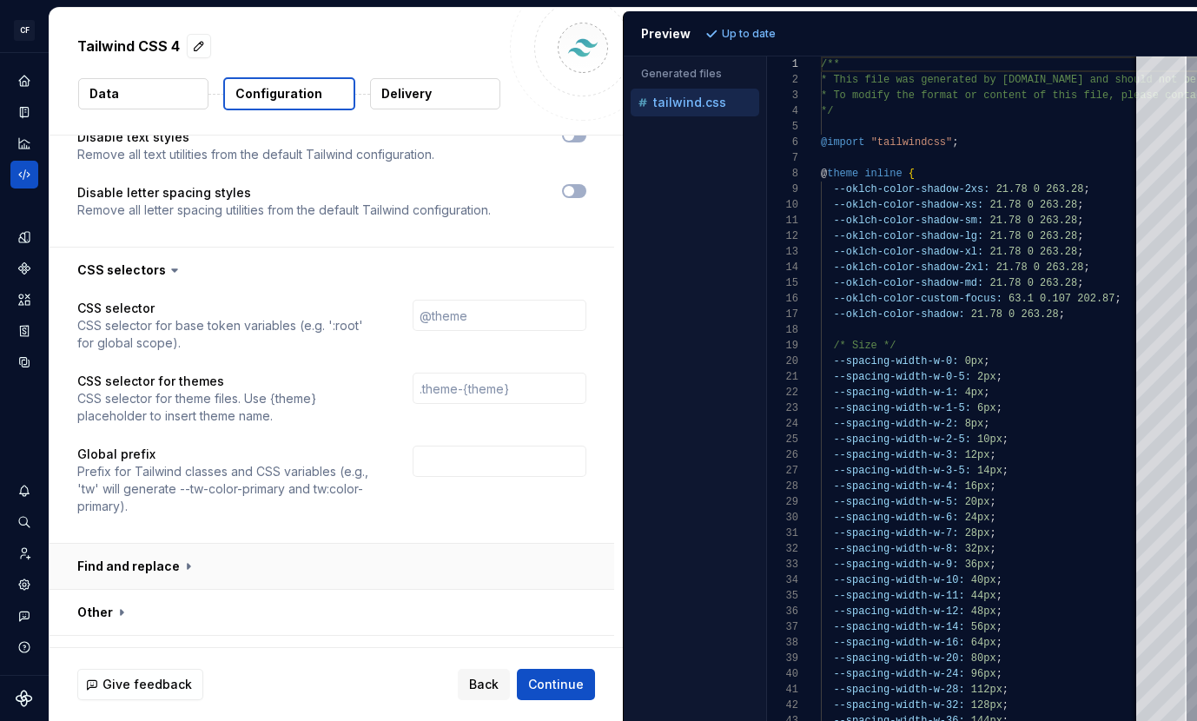
click at [200, 544] on button "button" at bounding box center [332, 566] width 564 height 45
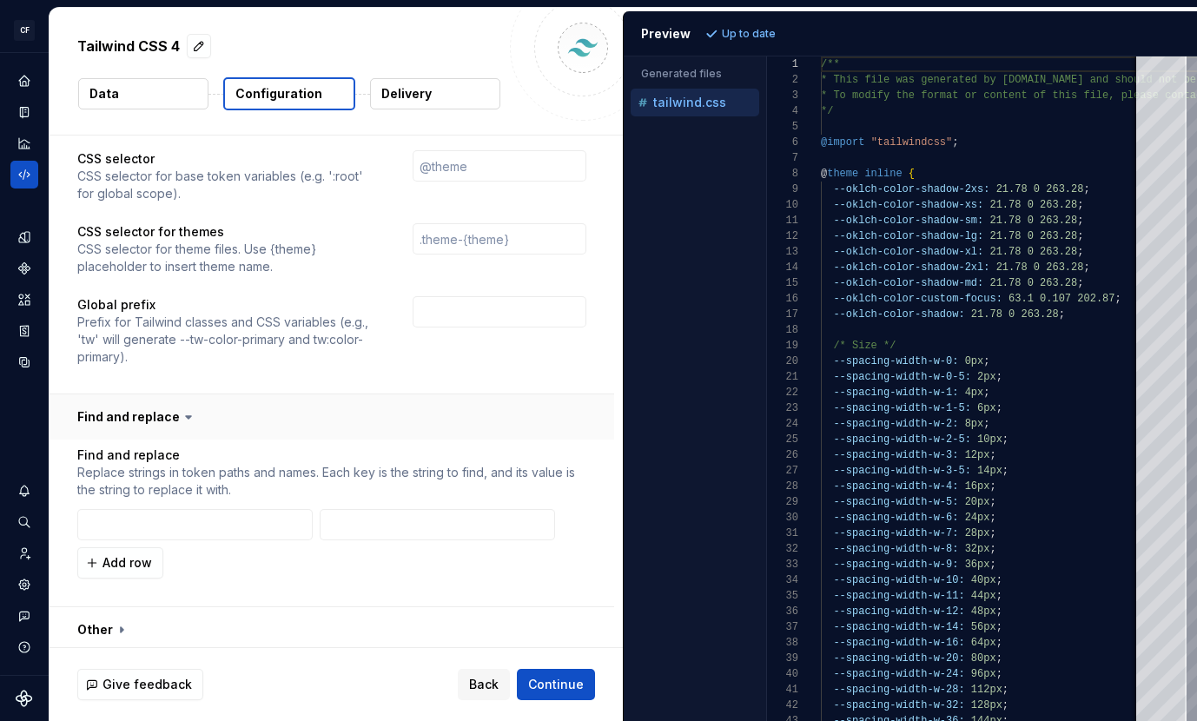
scroll to position [1505, 0]
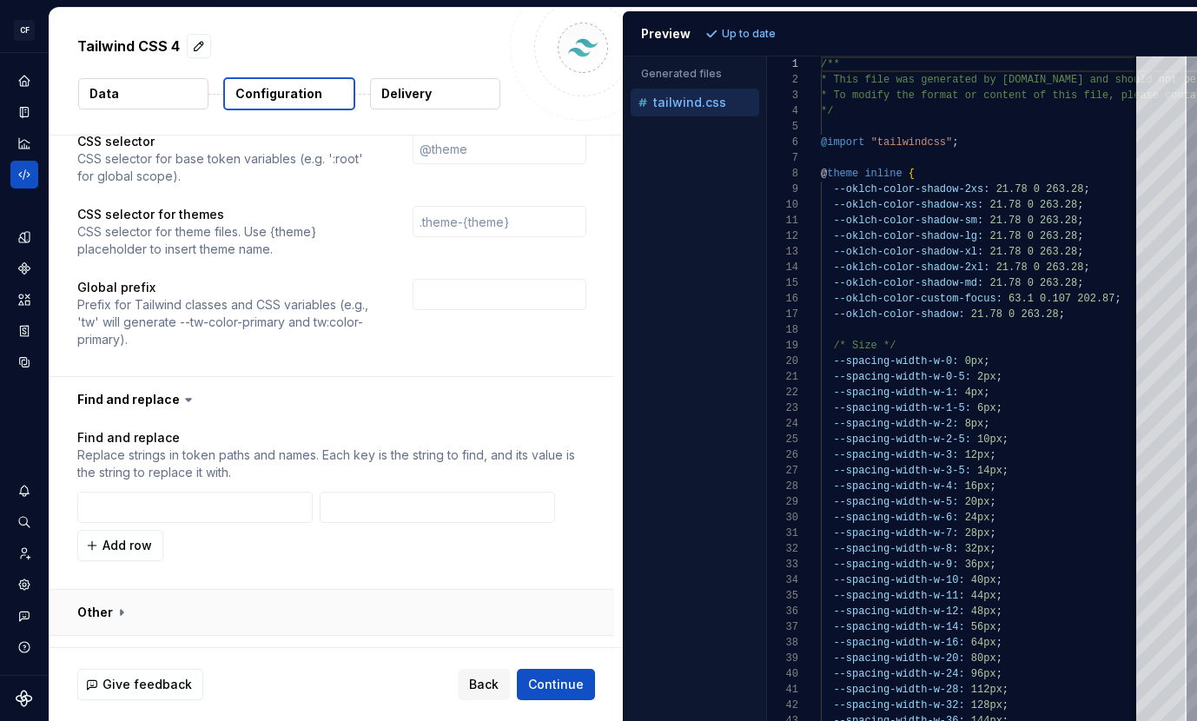
click at [160, 590] on button "button" at bounding box center [332, 612] width 564 height 45
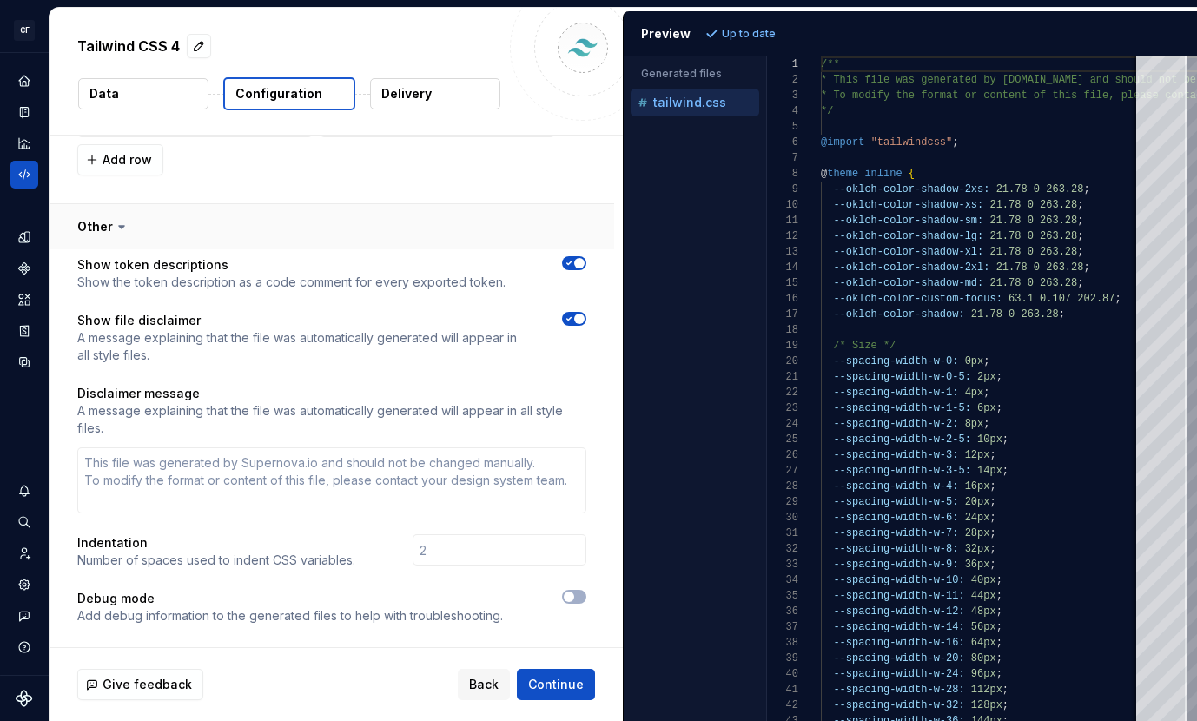
scroll to position [1908, 0]
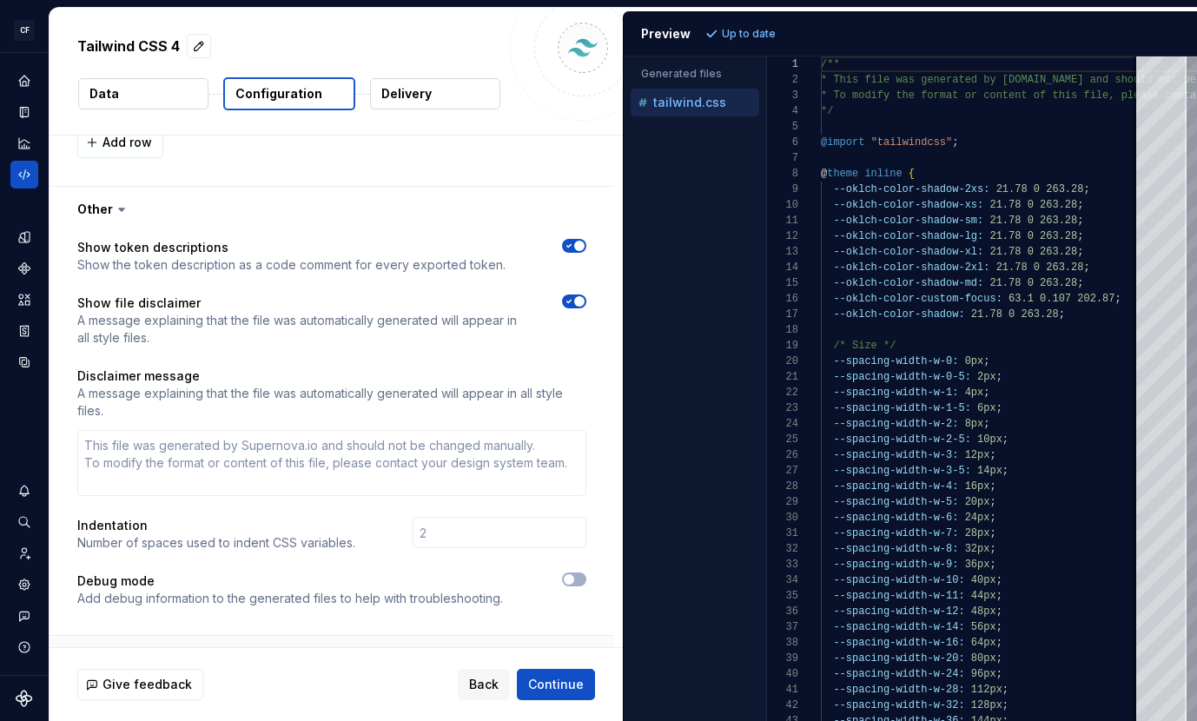
click at [162, 636] on button "button" at bounding box center [332, 658] width 564 height 45
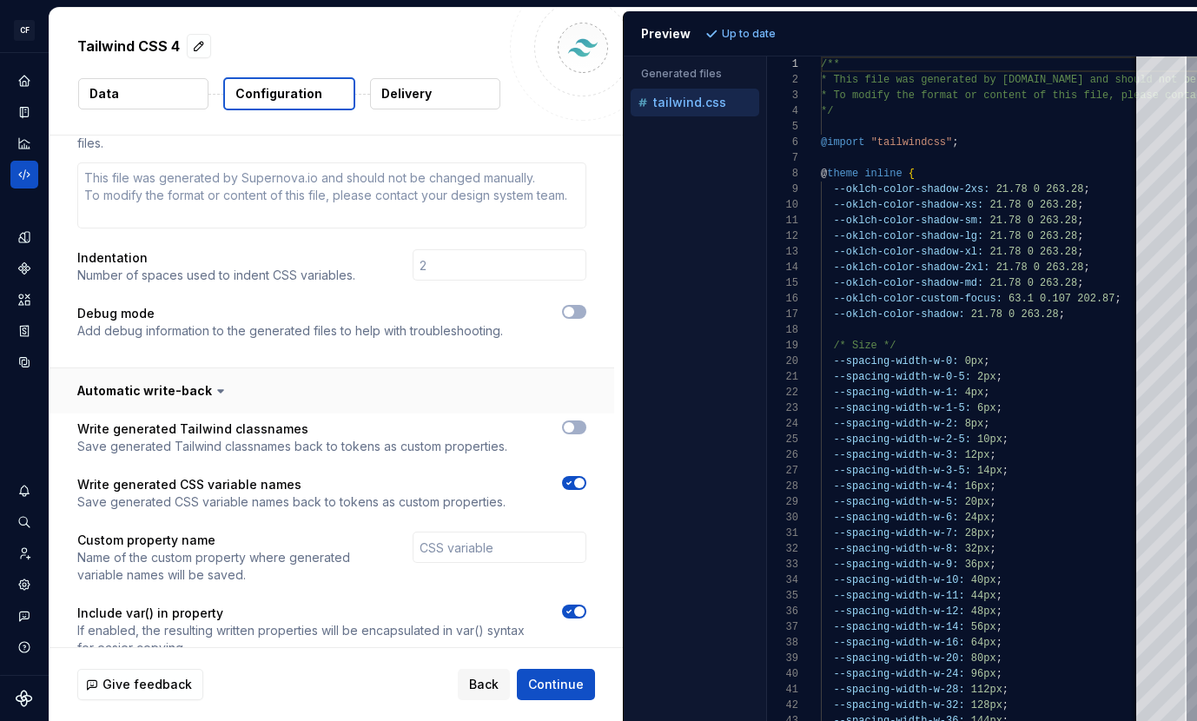
scroll to position [2179, 0]
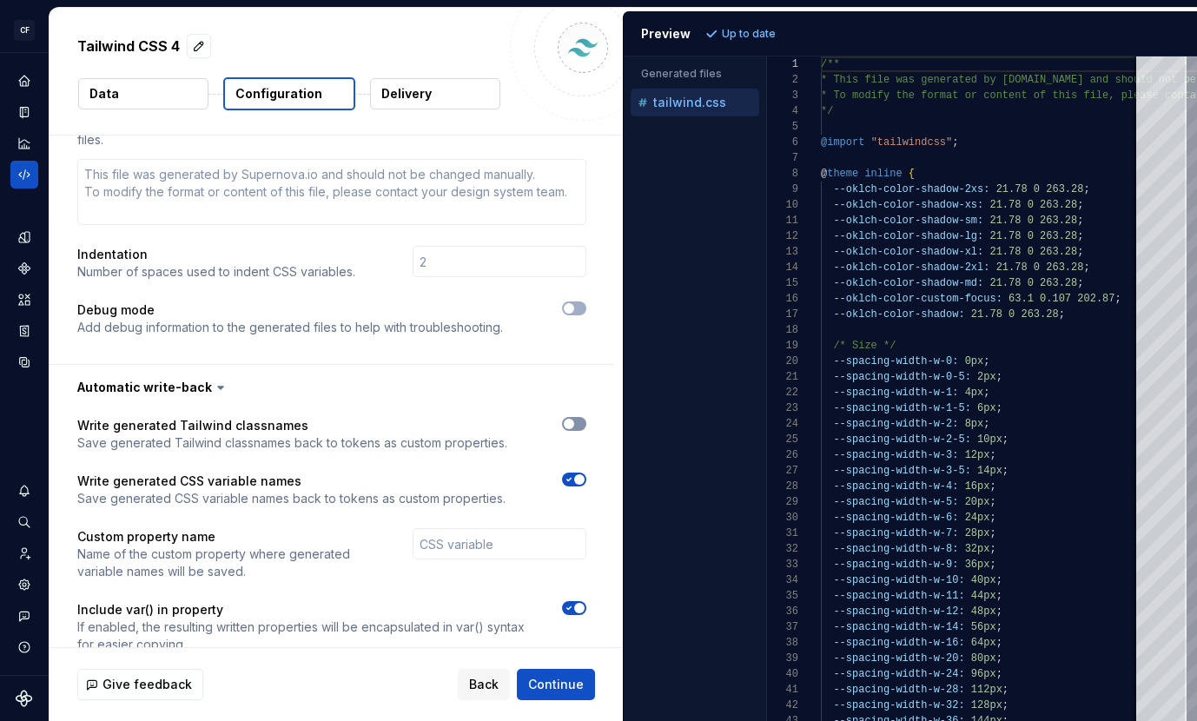
click at [574, 419] on span "button" at bounding box center [569, 424] width 10 height 10
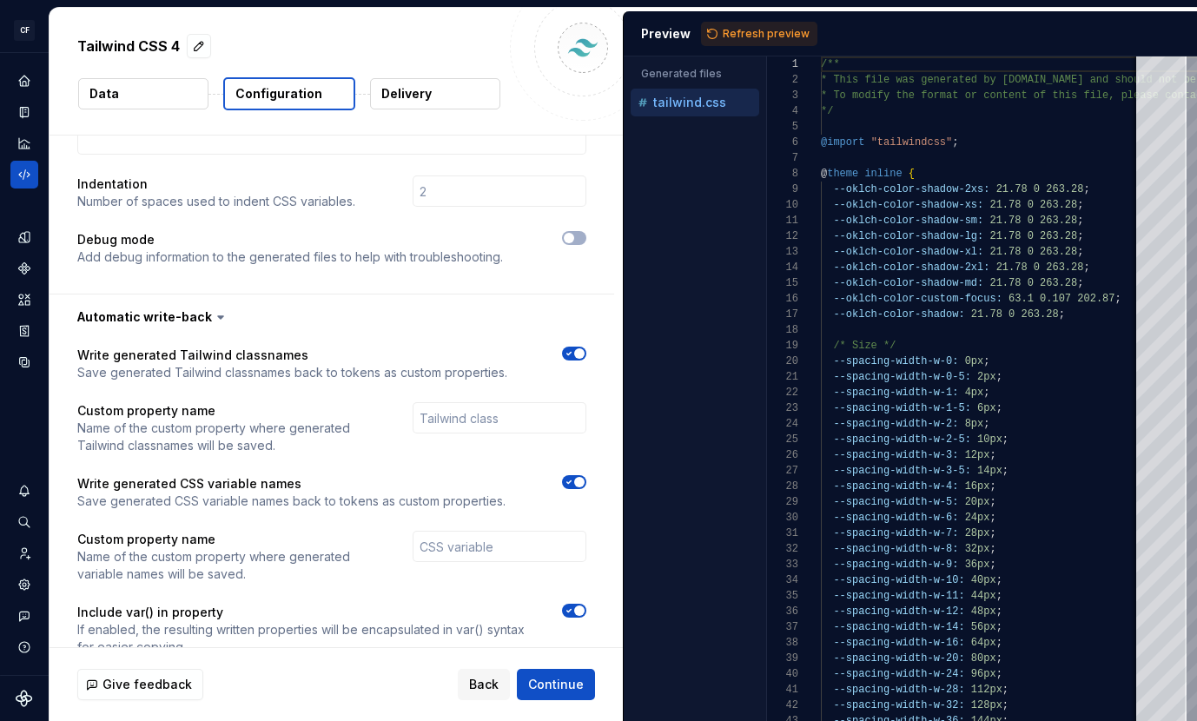
scroll to position [2252, 0]
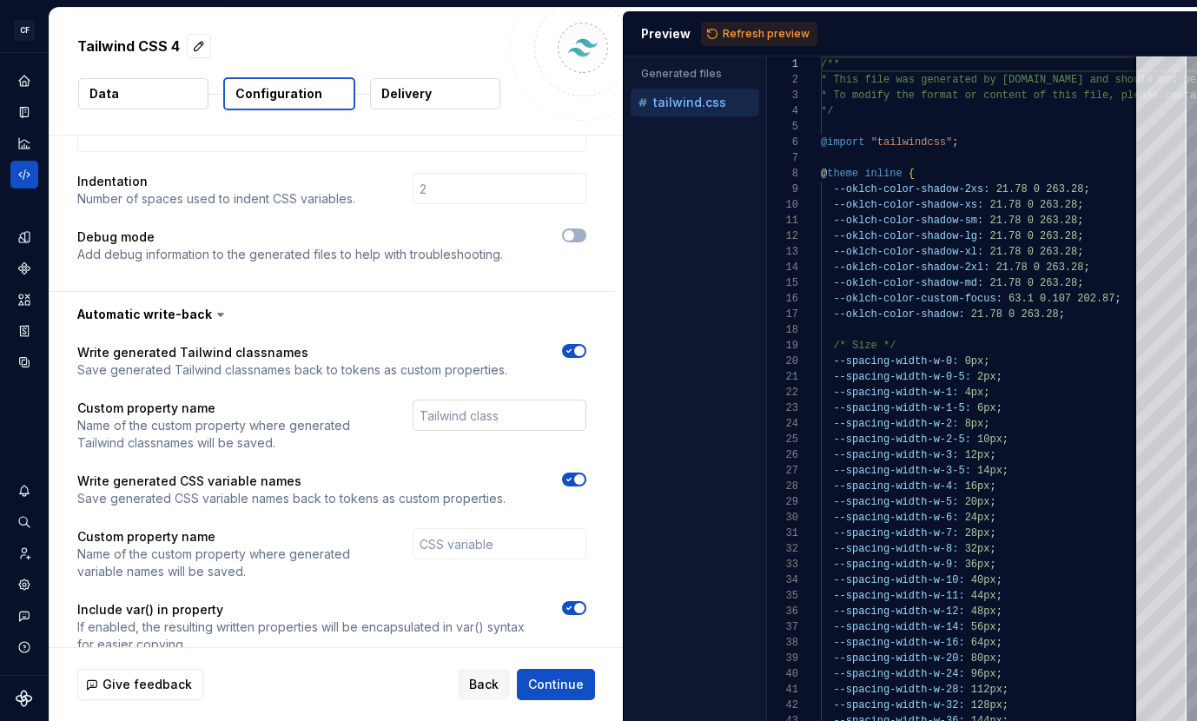
click at [532, 399] on input "text" at bounding box center [500, 414] width 174 height 31
click at [509, 405] on div at bounding box center [500, 425] width 174 height 52
click at [562, 685] on span "Continue" at bounding box center [556, 684] width 56 height 17
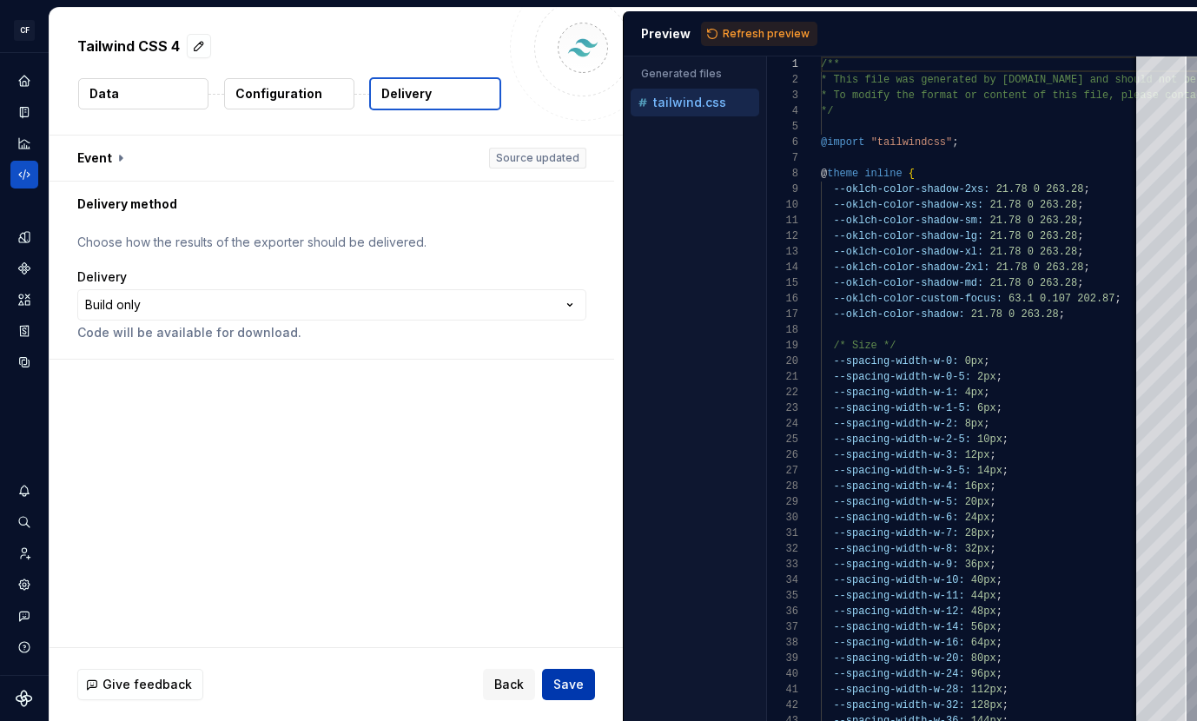
click at [577, 677] on span "Save" at bounding box center [568, 684] width 30 height 17
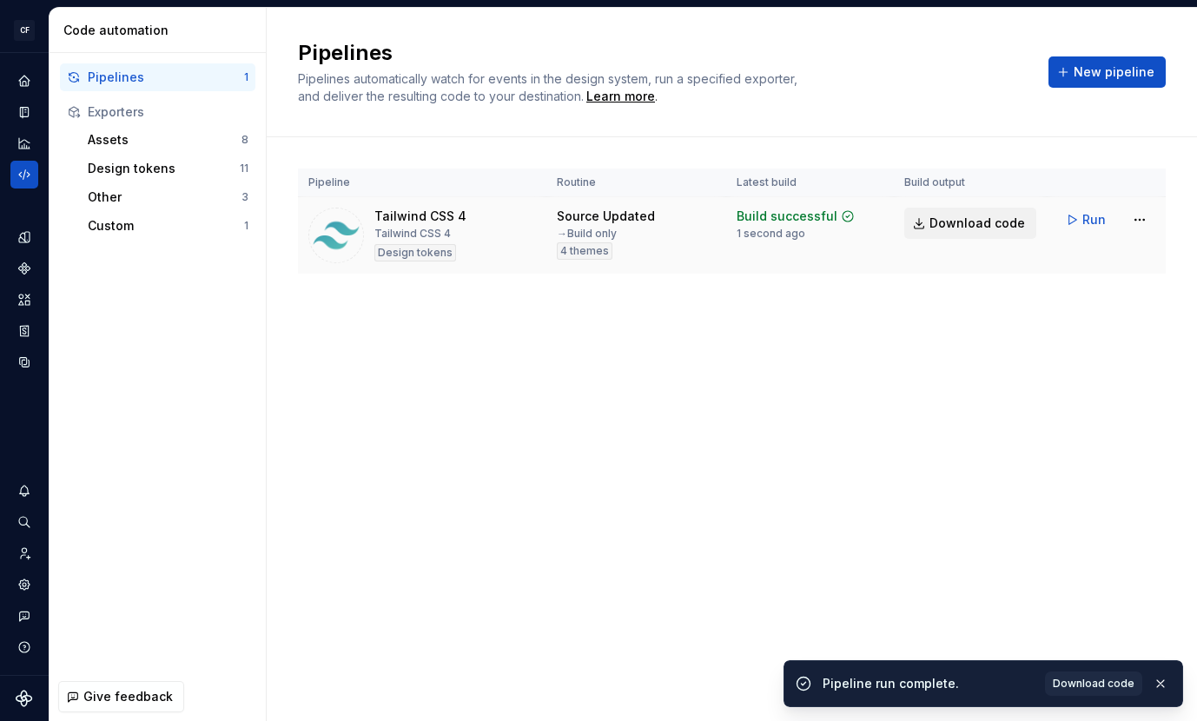
click at [956, 232] on link "Download code" at bounding box center [970, 223] width 132 height 31
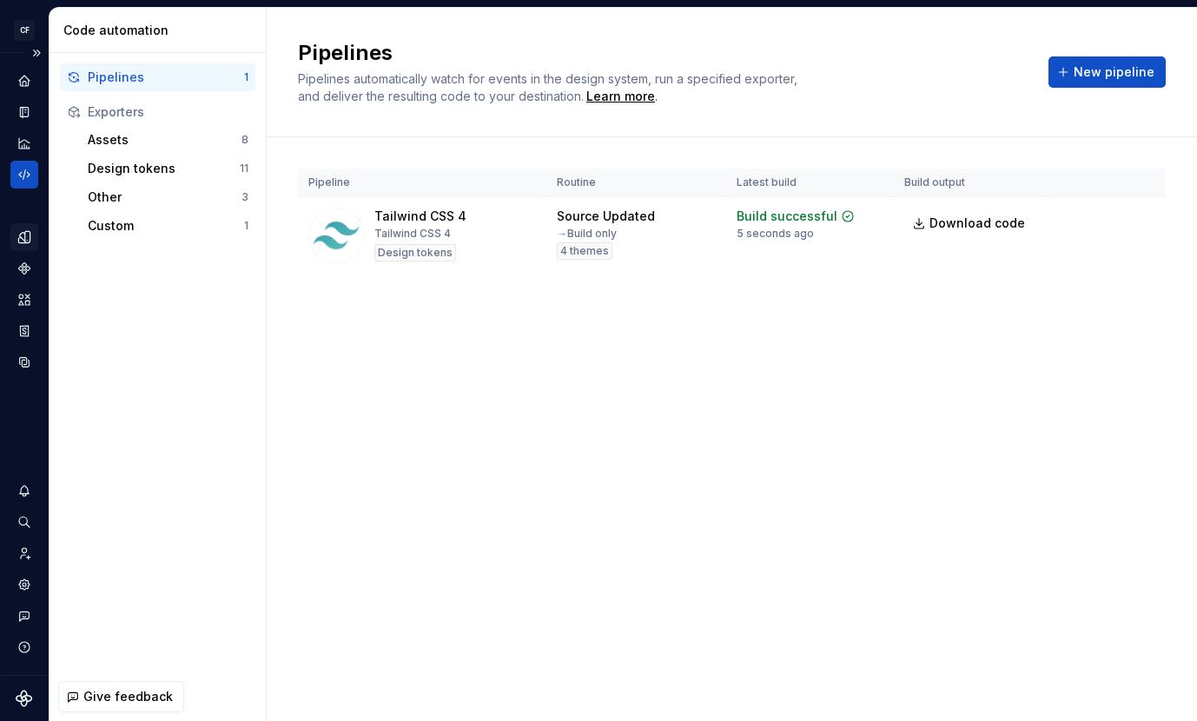
click at [30, 238] on icon "Design tokens" at bounding box center [25, 237] width 16 height 16
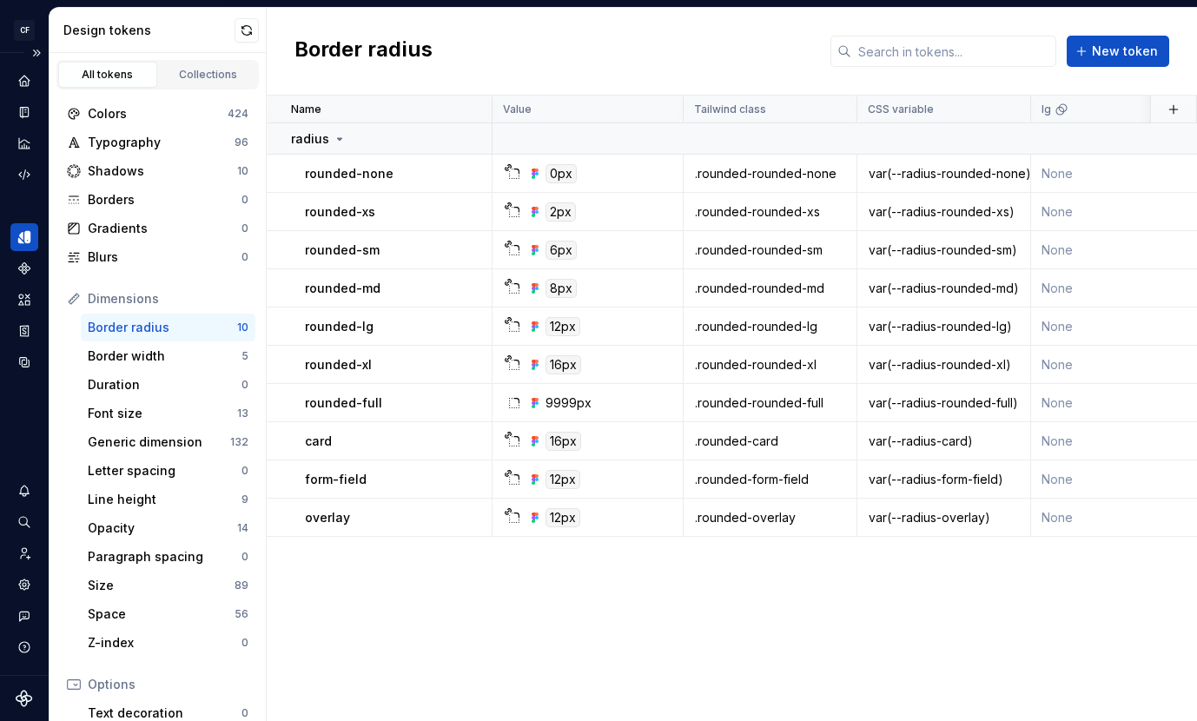
click at [25, 237] on icon "Design tokens" at bounding box center [27, 237] width 6 height 12
click at [333, 506] on td "overlay" at bounding box center [380, 517] width 226 height 38
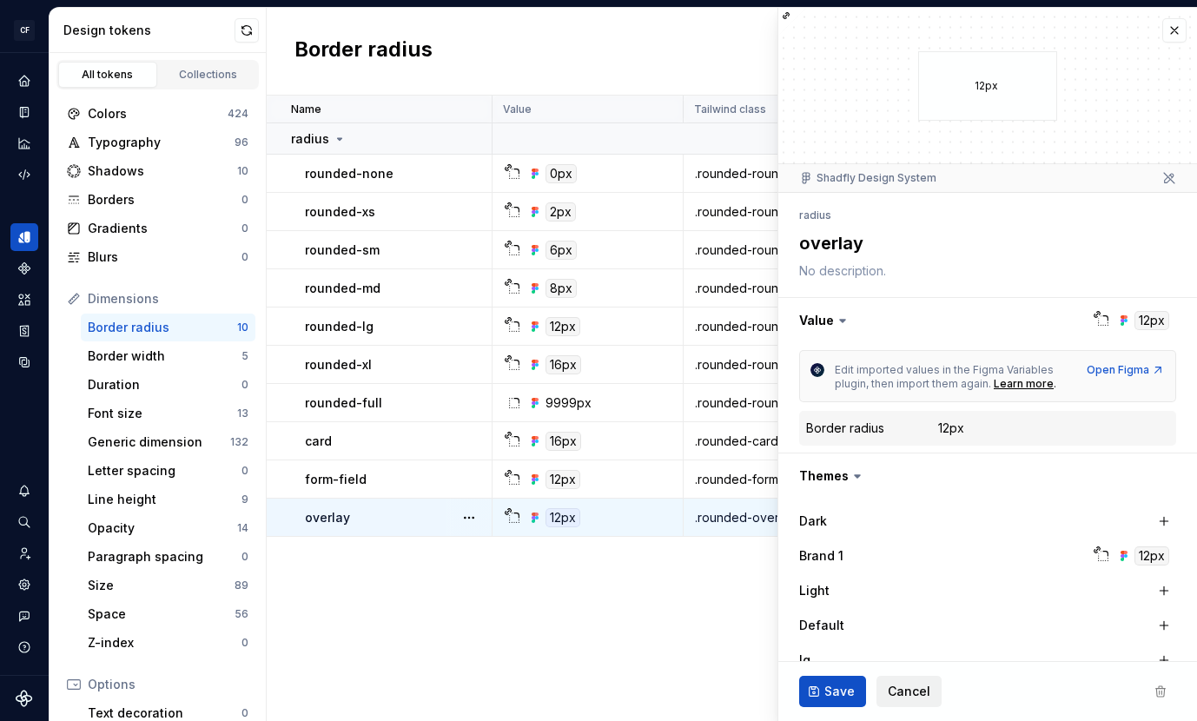
click at [911, 686] on span "Cancel" at bounding box center [909, 691] width 43 height 17
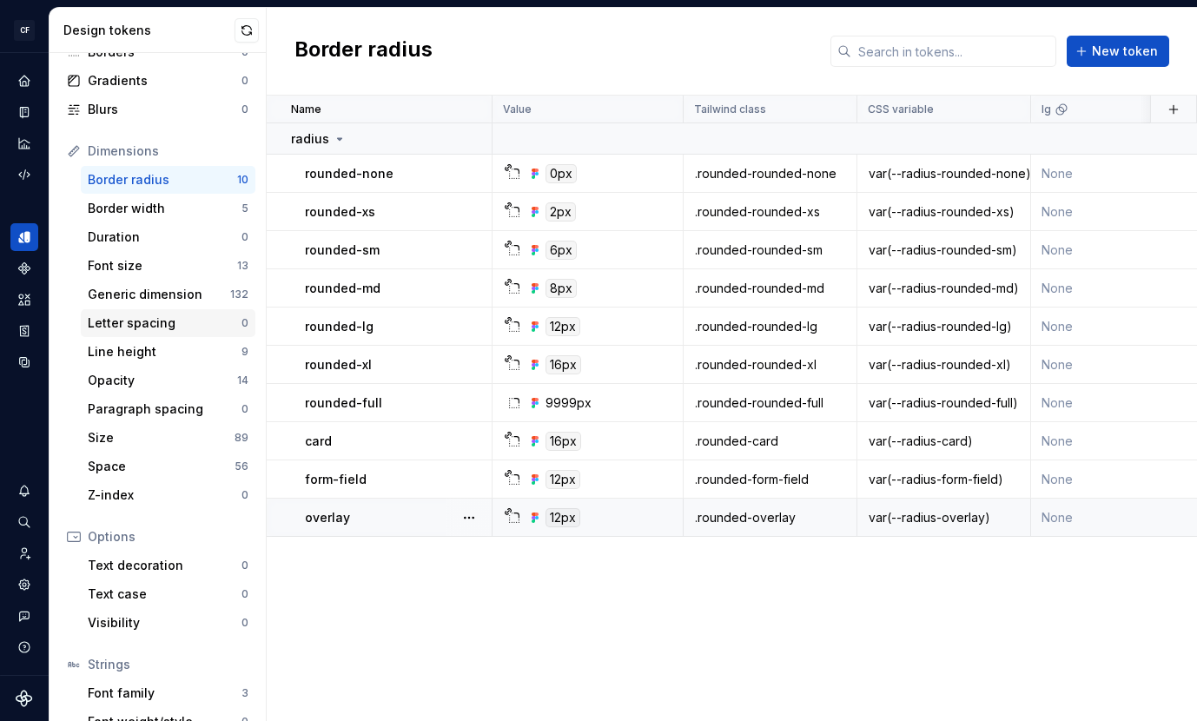
scroll to position [153, 0]
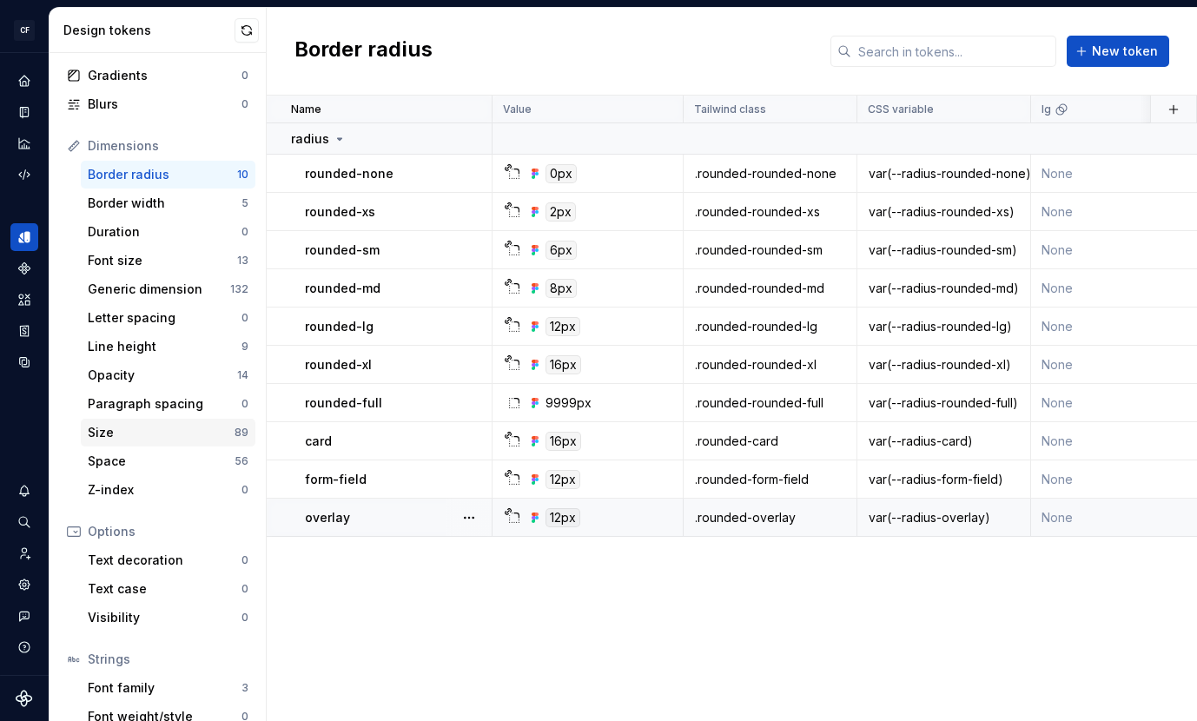
click at [150, 440] on div "Size" at bounding box center [161, 432] width 147 height 17
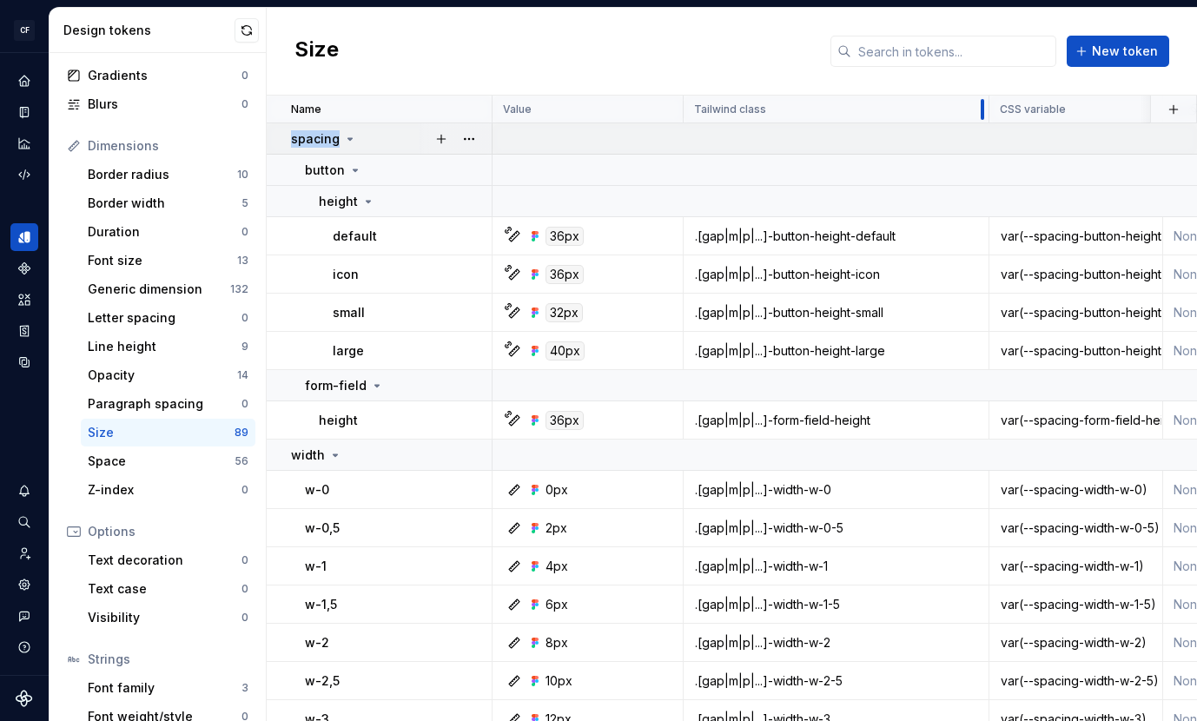
drag, startPoint x: 855, startPoint y: 115, endPoint x: 987, endPoint y: 129, distance: 132.8
click at [179, 455] on div "Space" at bounding box center [161, 460] width 147 height 17
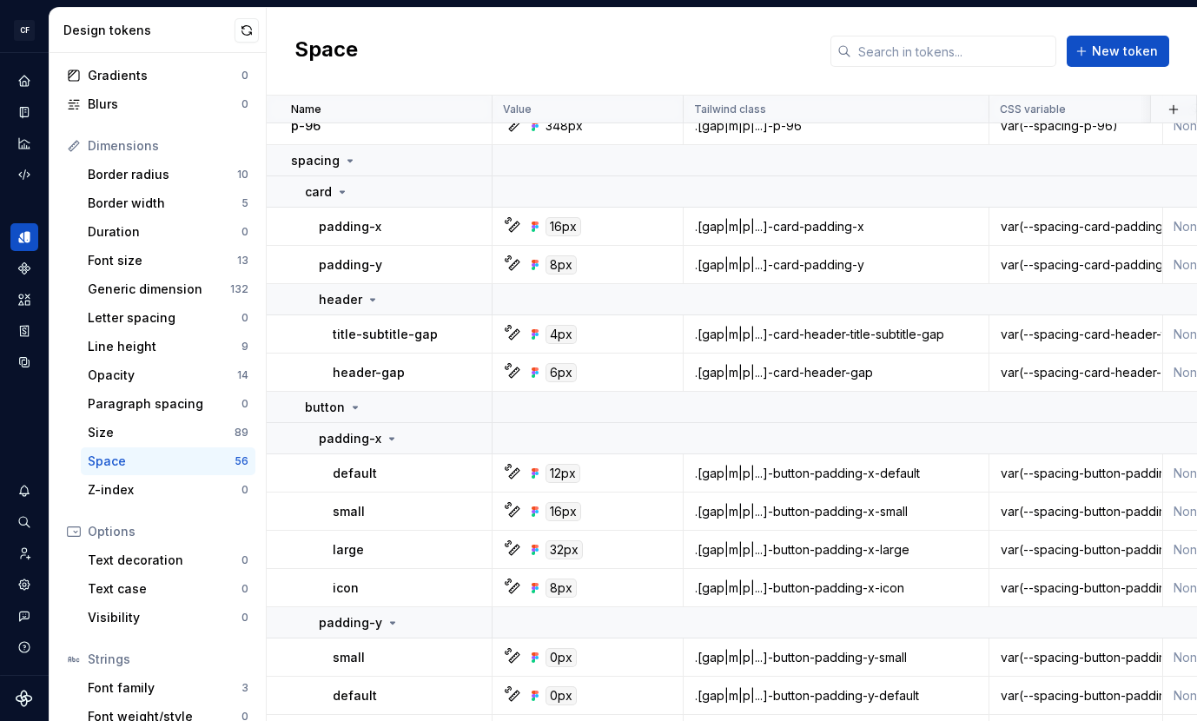
scroll to position [1277, 0]
click at [841, 463] on td ".[gap|m|p|...]-button-padding-x-default" at bounding box center [836, 474] width 306 height 38
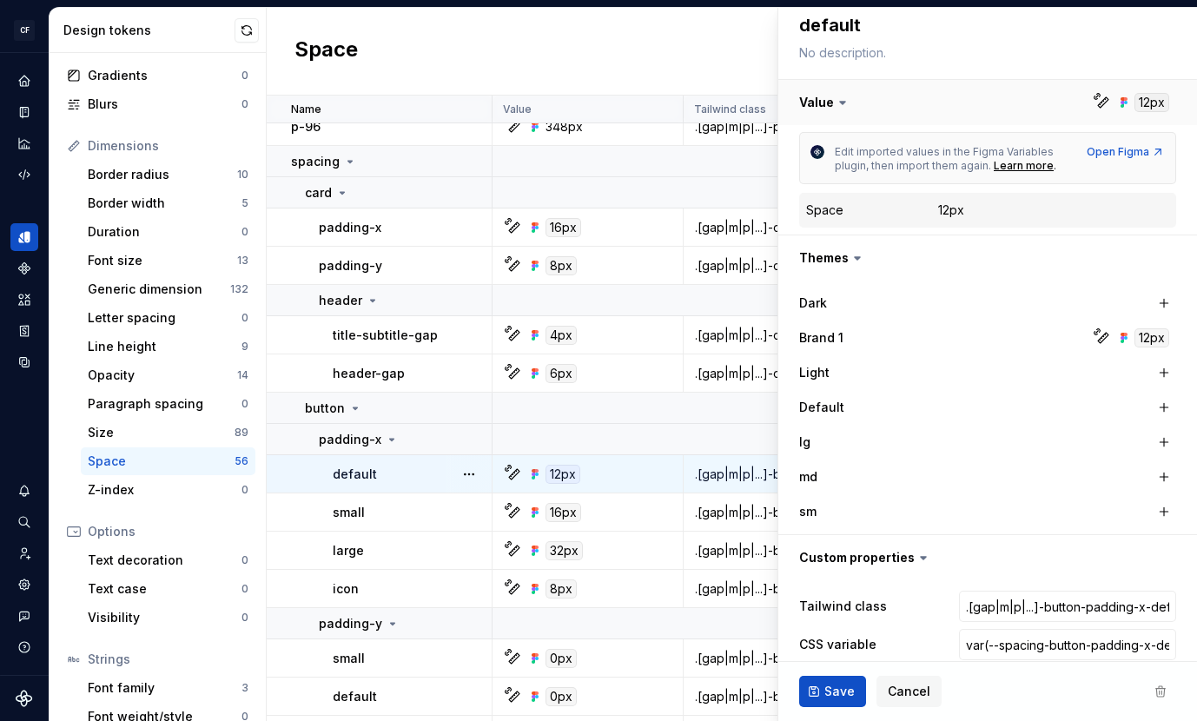
scroll to position [353, 0]
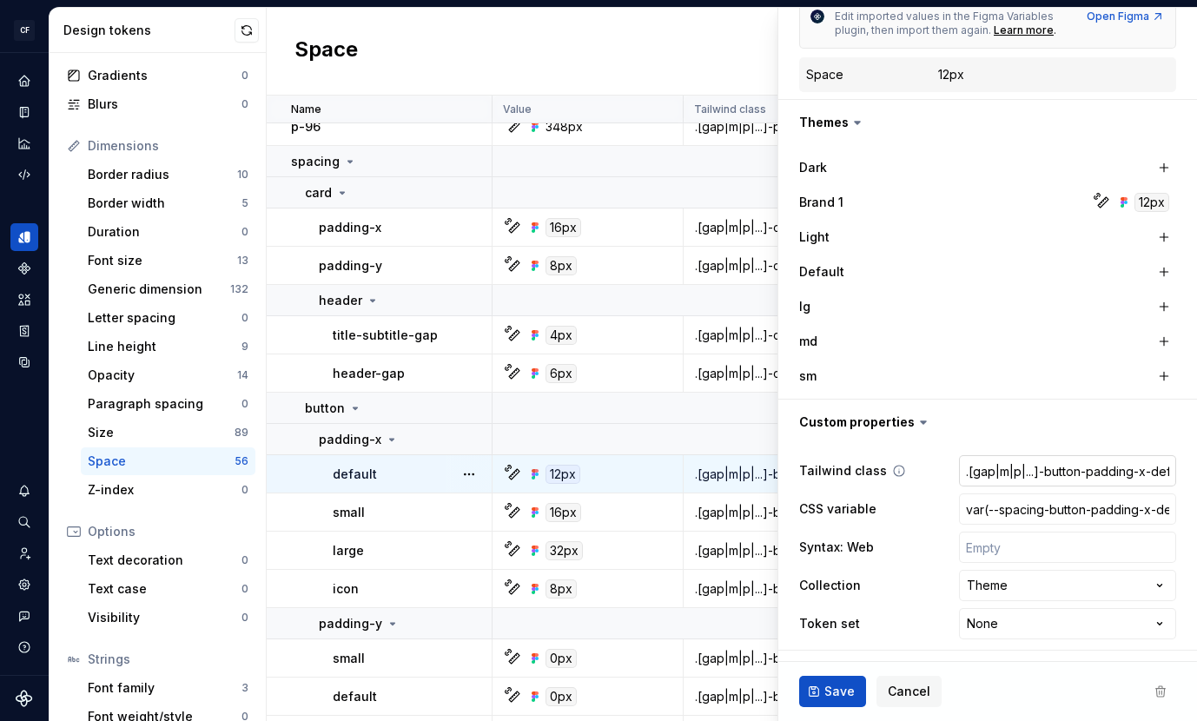
click at [1017, 476] on input ".[gap|m|p|...]-button-padding-x-default" at bounding box center [1067, 470] width 217 height 31
type textarea "*"
